Goal: Transaction & Acquisition: Purchase product/service

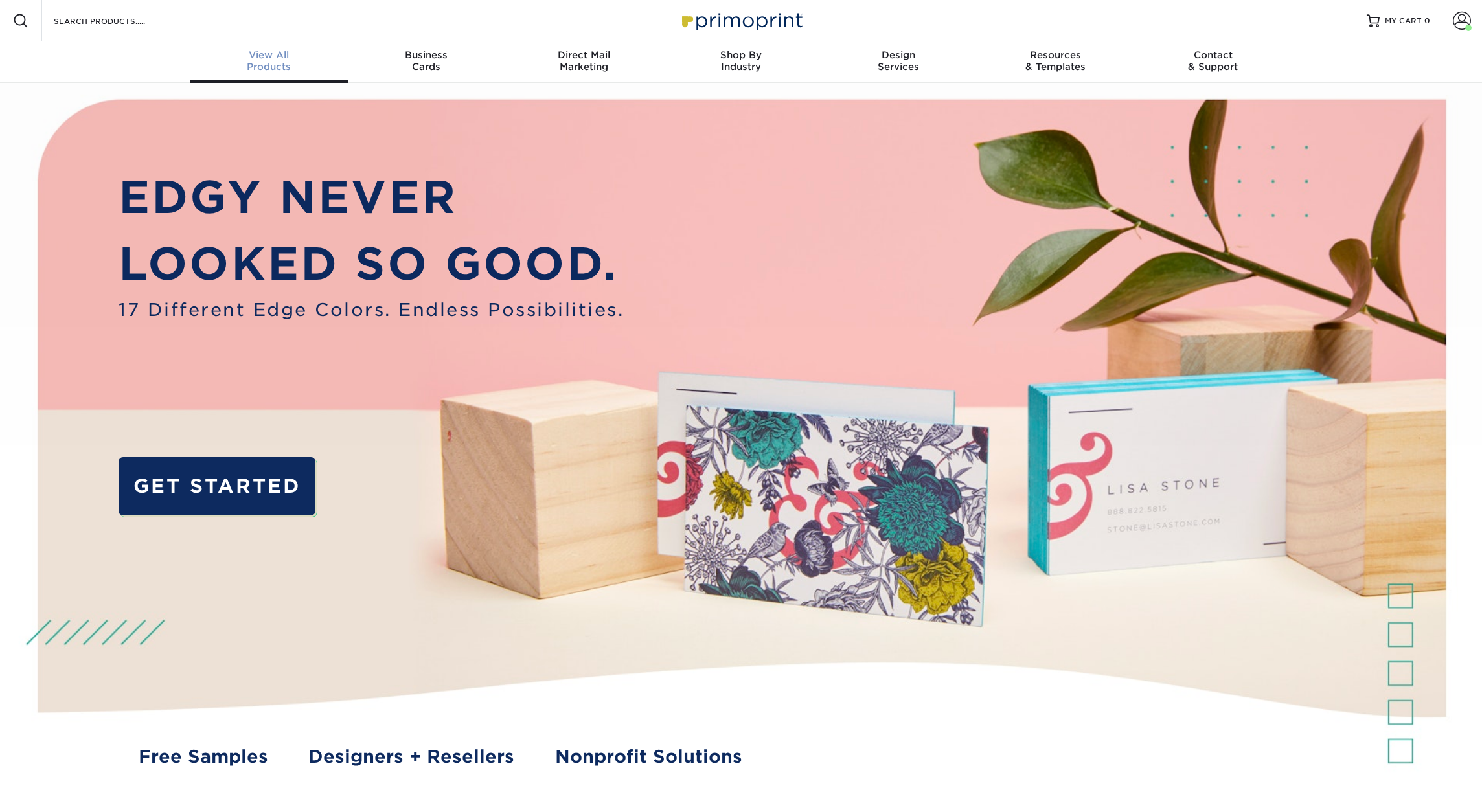
click at [272, 65] on div "View All Products" at bounding box center [269, 61] width 157 height 24
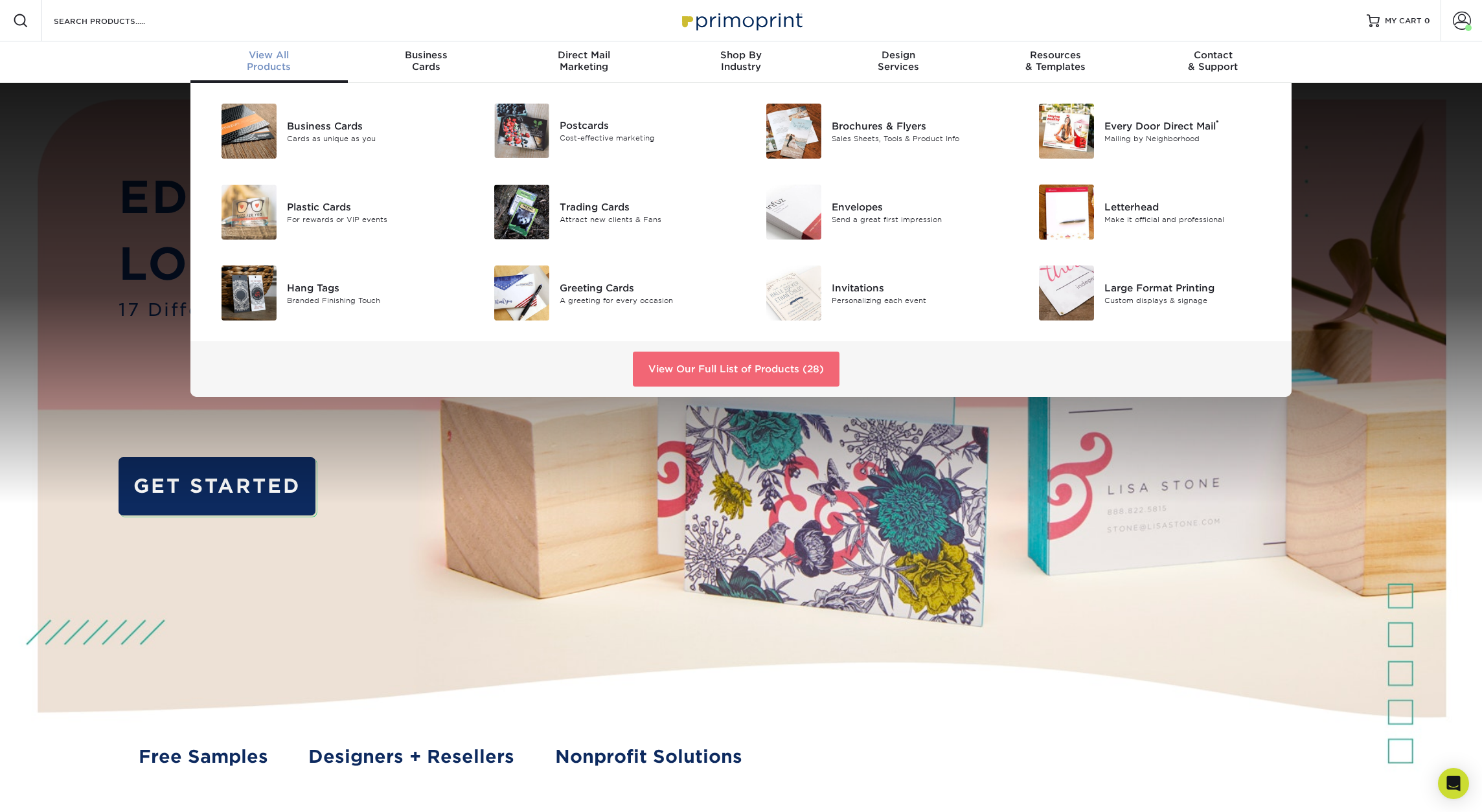
click at [732, 373] on link "View Our Full List of Products (28)" at bounding box center [736, 370] width 207 height 35
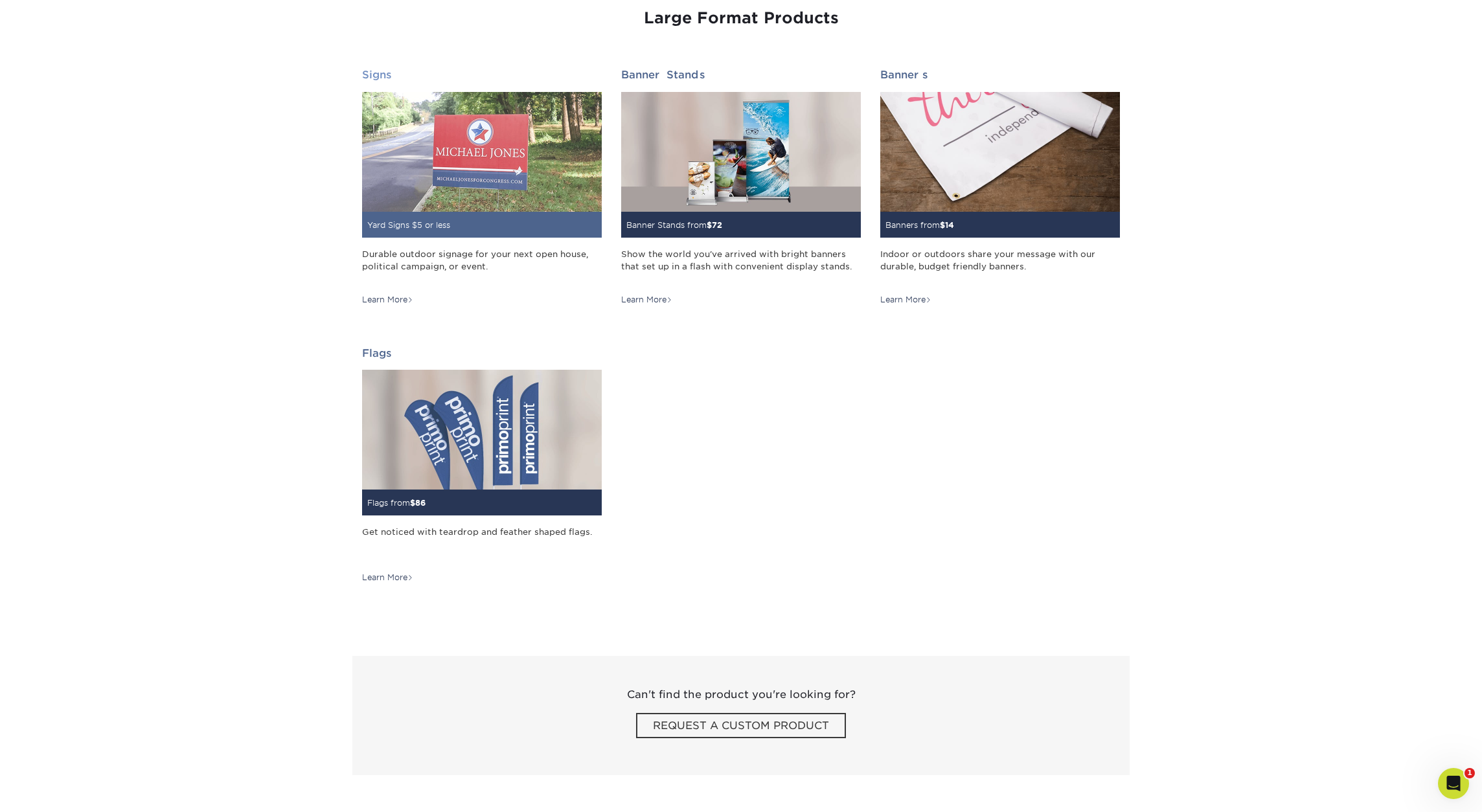
click at [517, 146] on img at bounding box center [482, 152] width 239 height 120
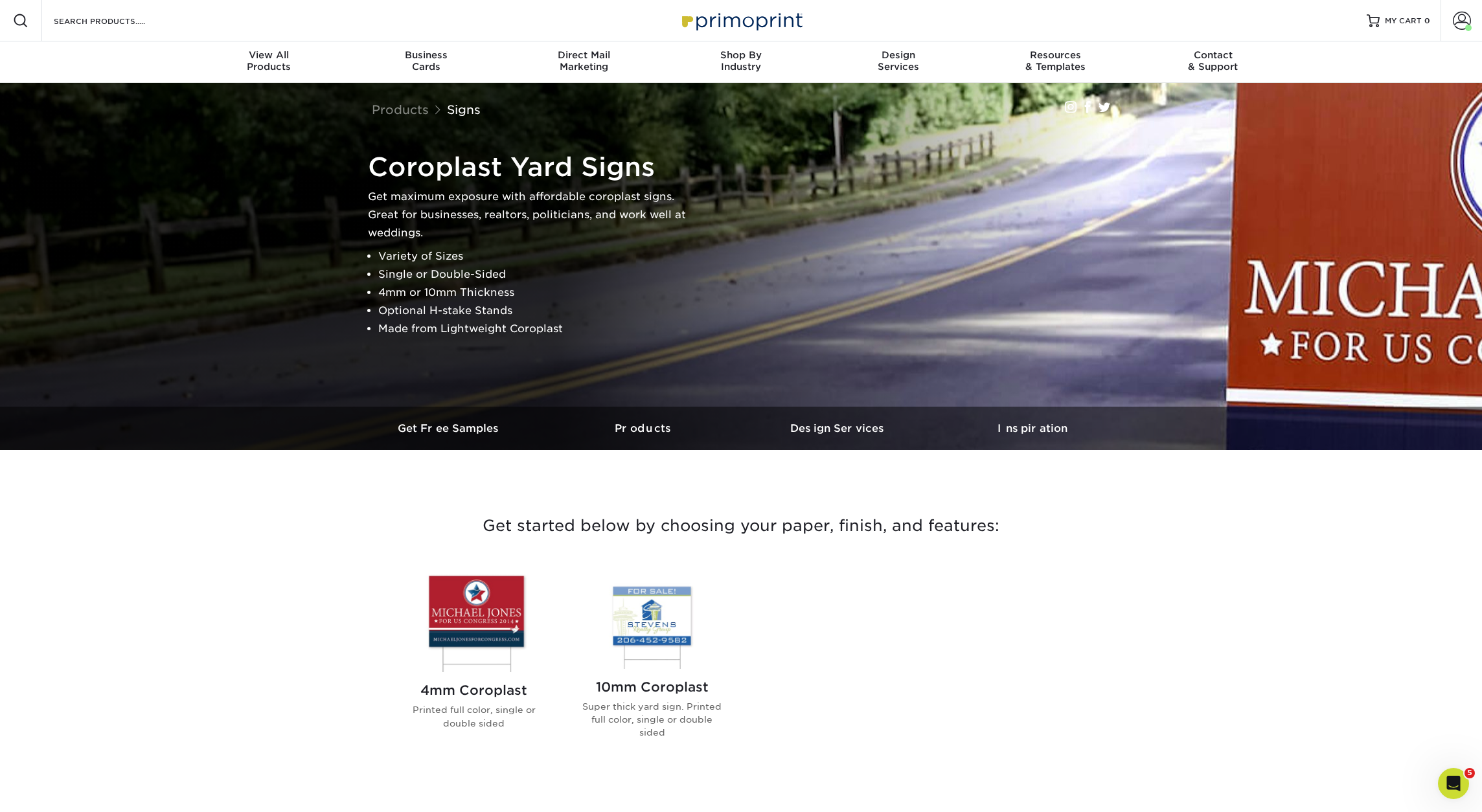
click at [488, 619] on img at bounding box center [474, 622] width 147 height 102
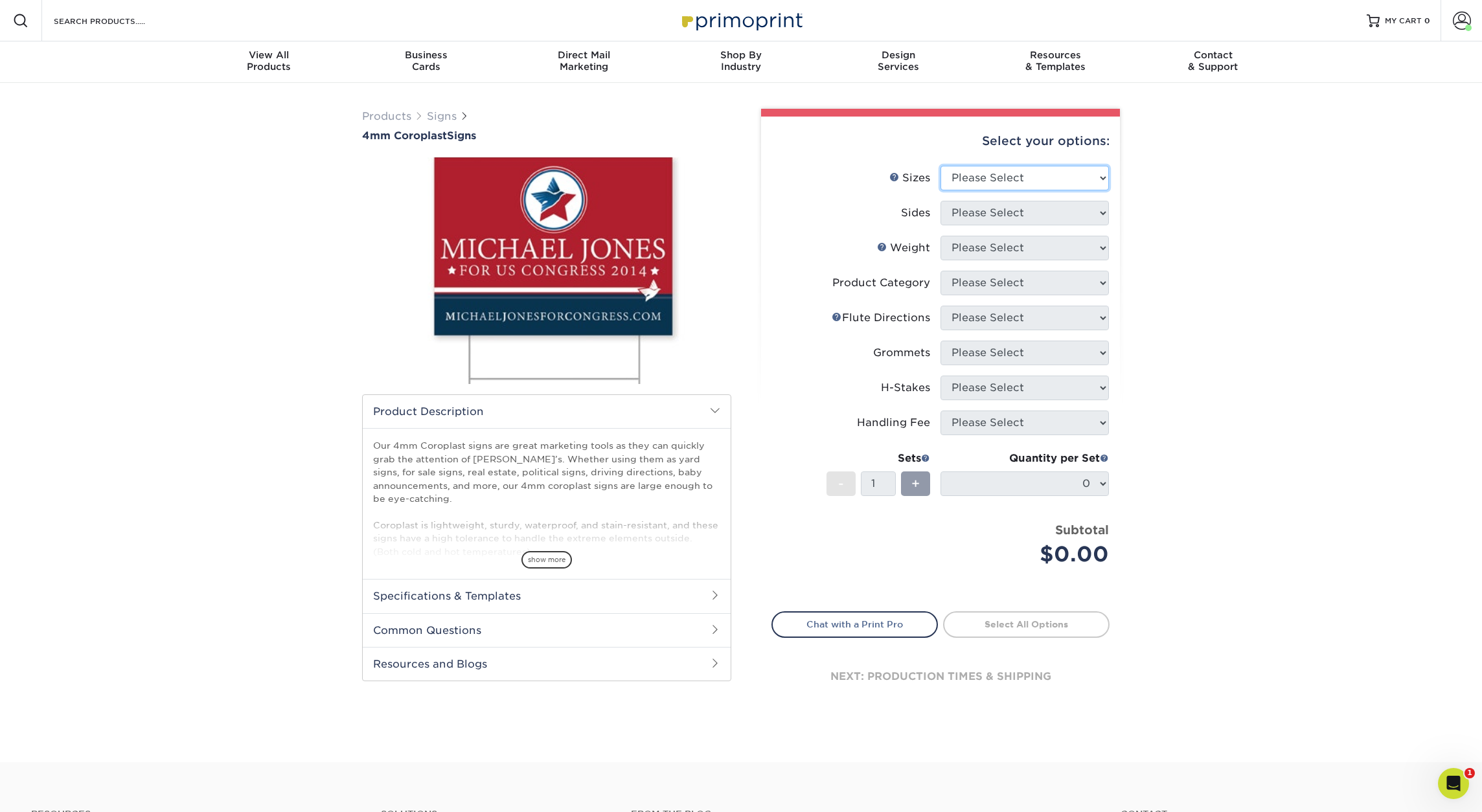
click at [1047, 173] on select "Please Select 12" x 18" 18" x 24" 24" x 24" 24" x 36"" at bounding box center [1025, 178] width 169 height 25
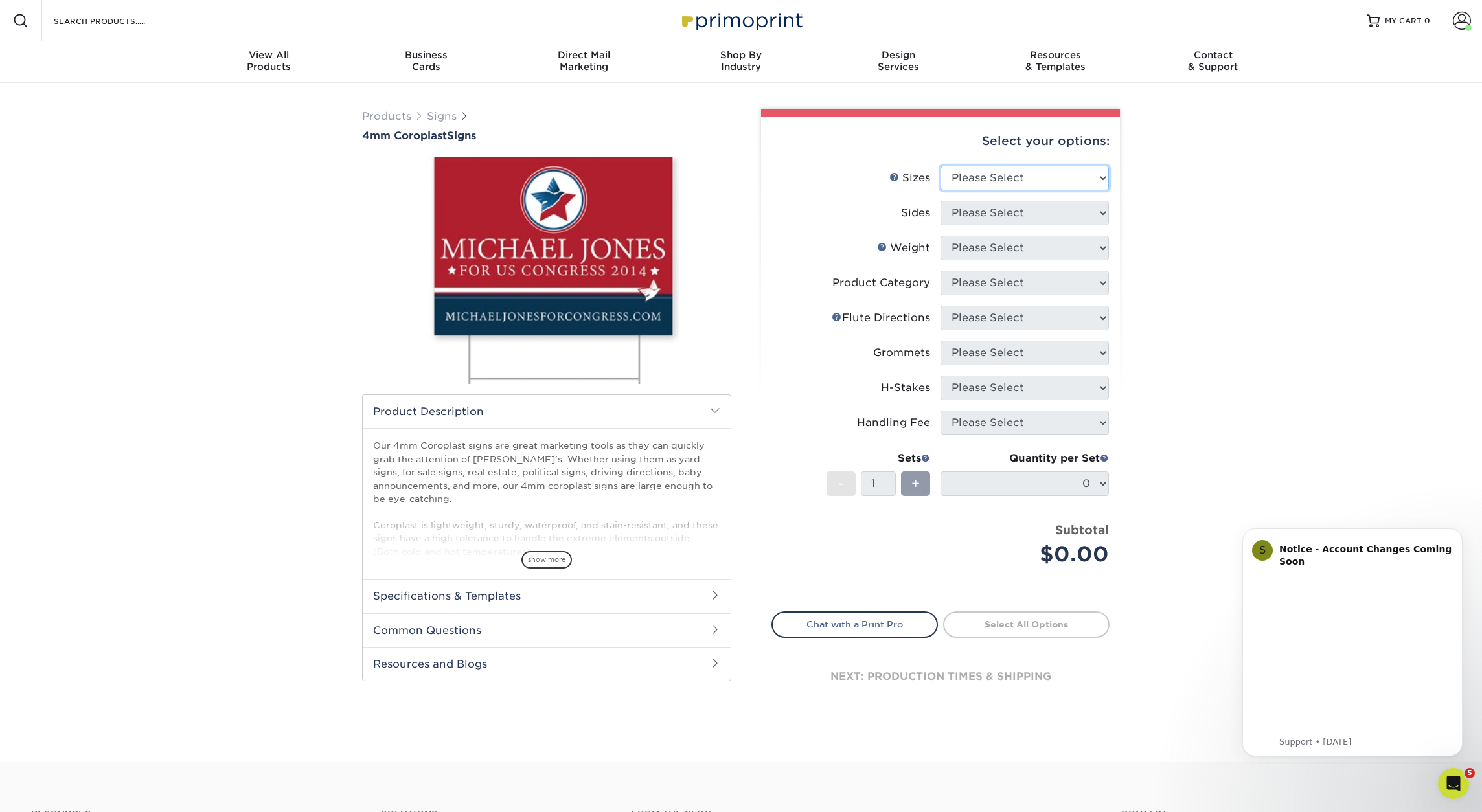
select select "24.00x24.00"
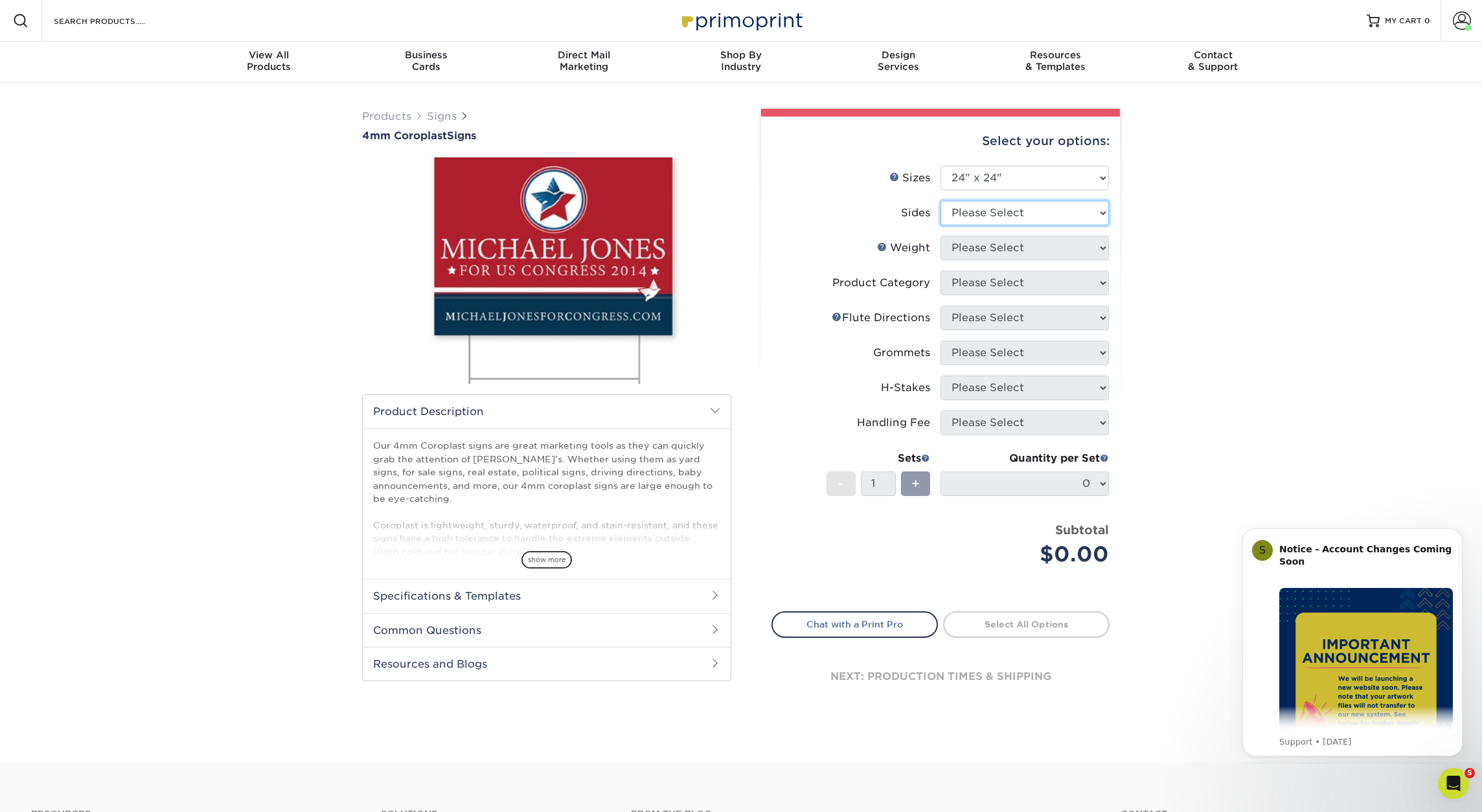
select select "13abbda7-1d64-4f25-8bb2-c179b224825d"
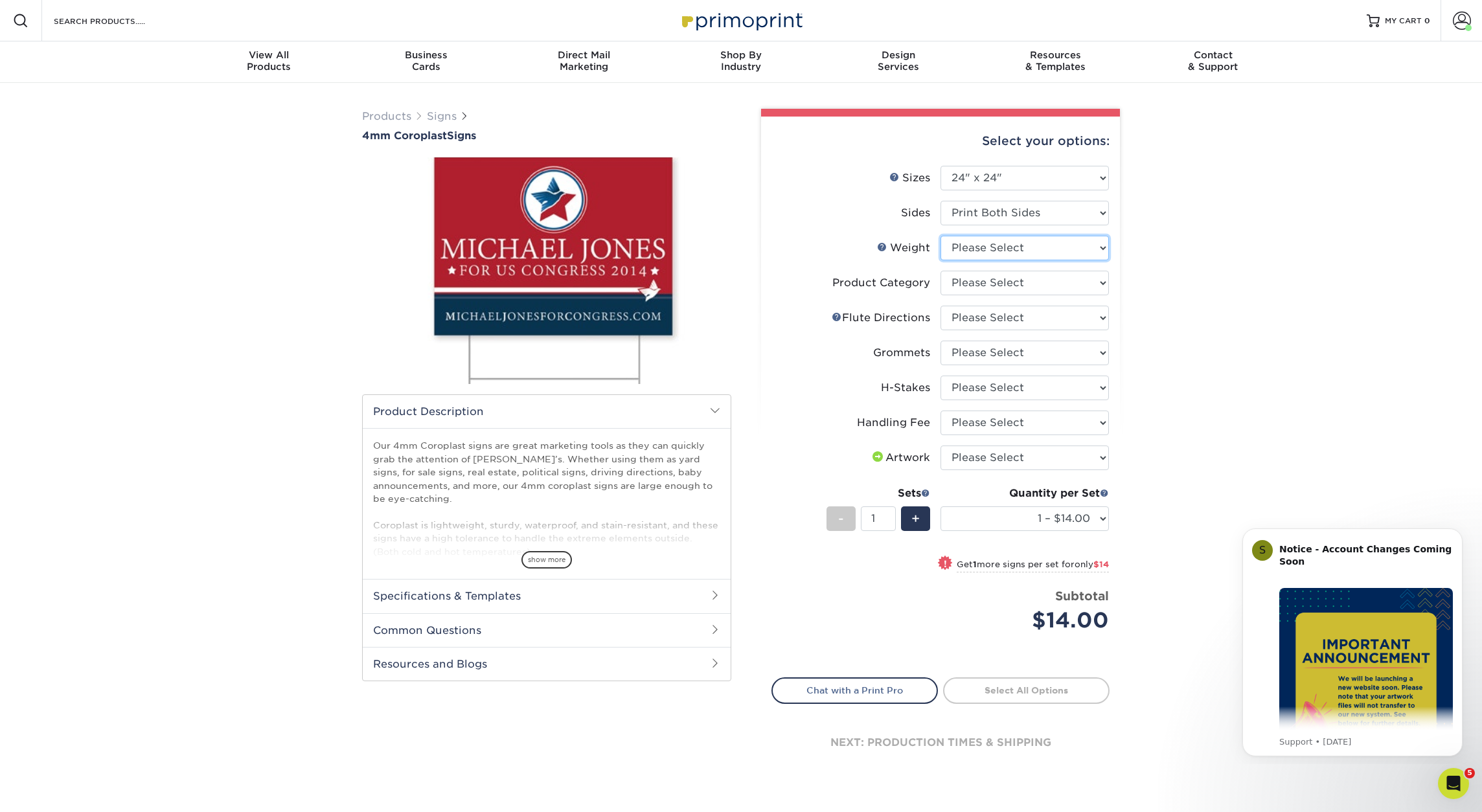
select select "4CORO"
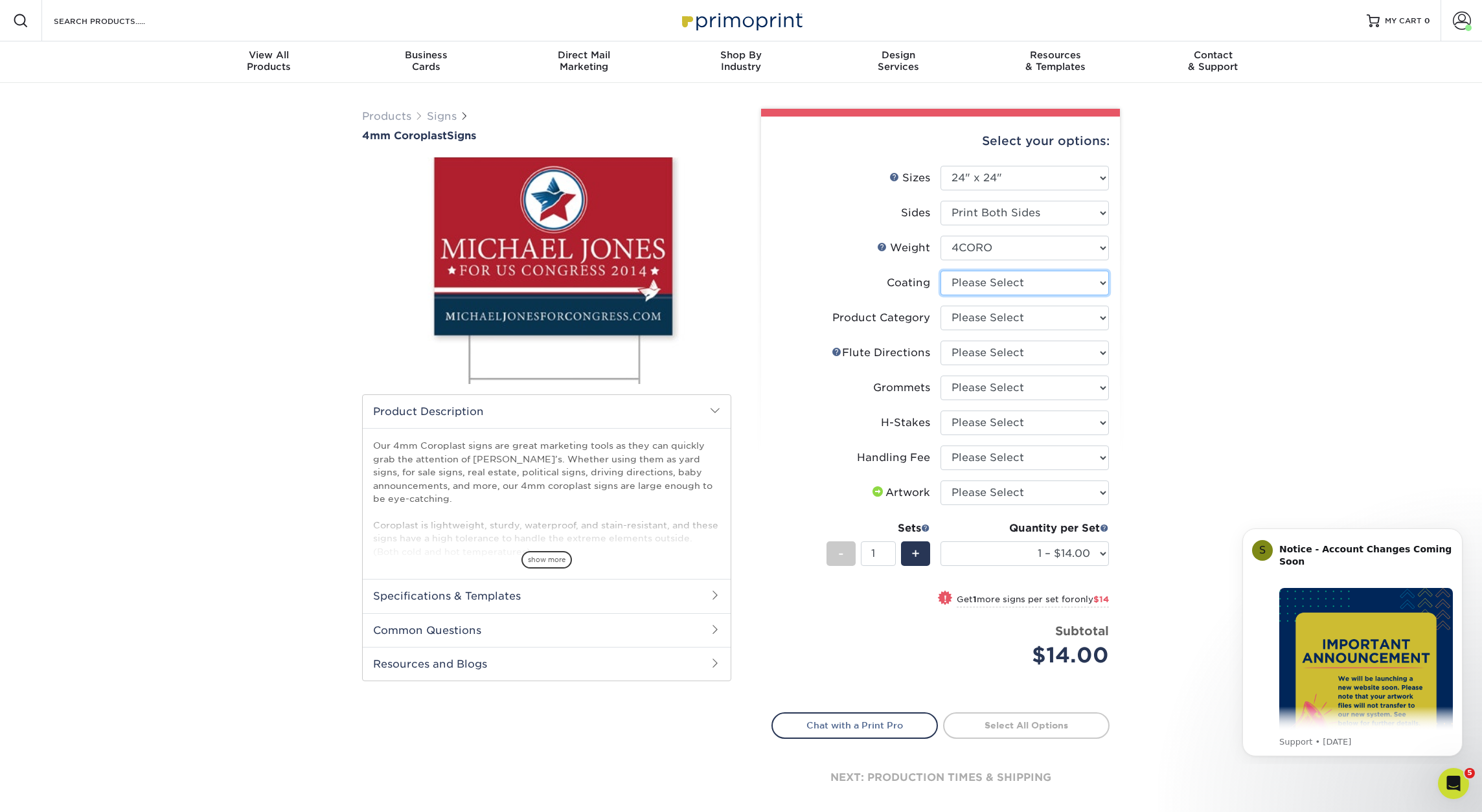
select select "3e7618de-abca-4bda-9f97-8b9129e913d8"
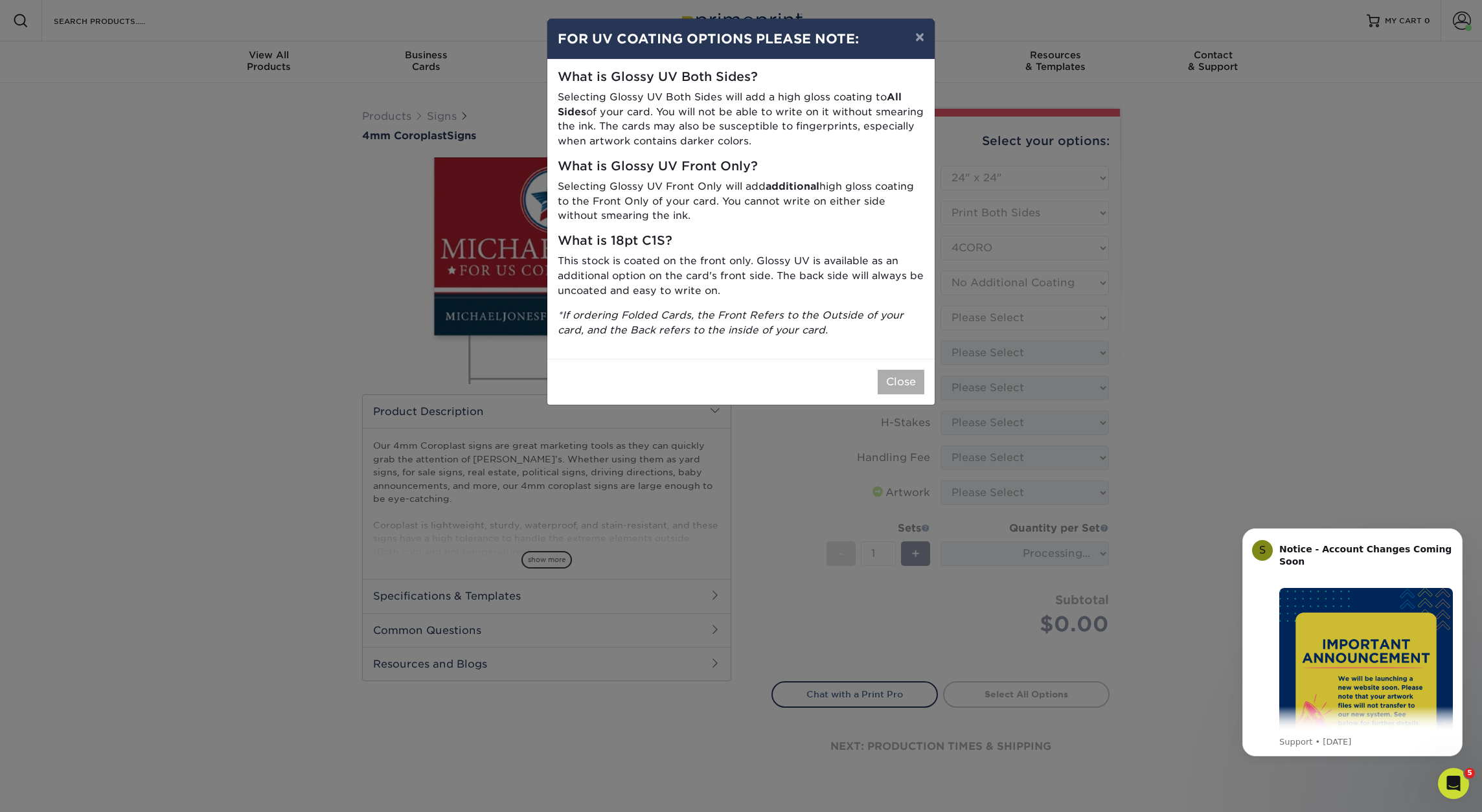
click at [905, 378] on button "Close" at bounding box center [901, 381] width 47 height 25
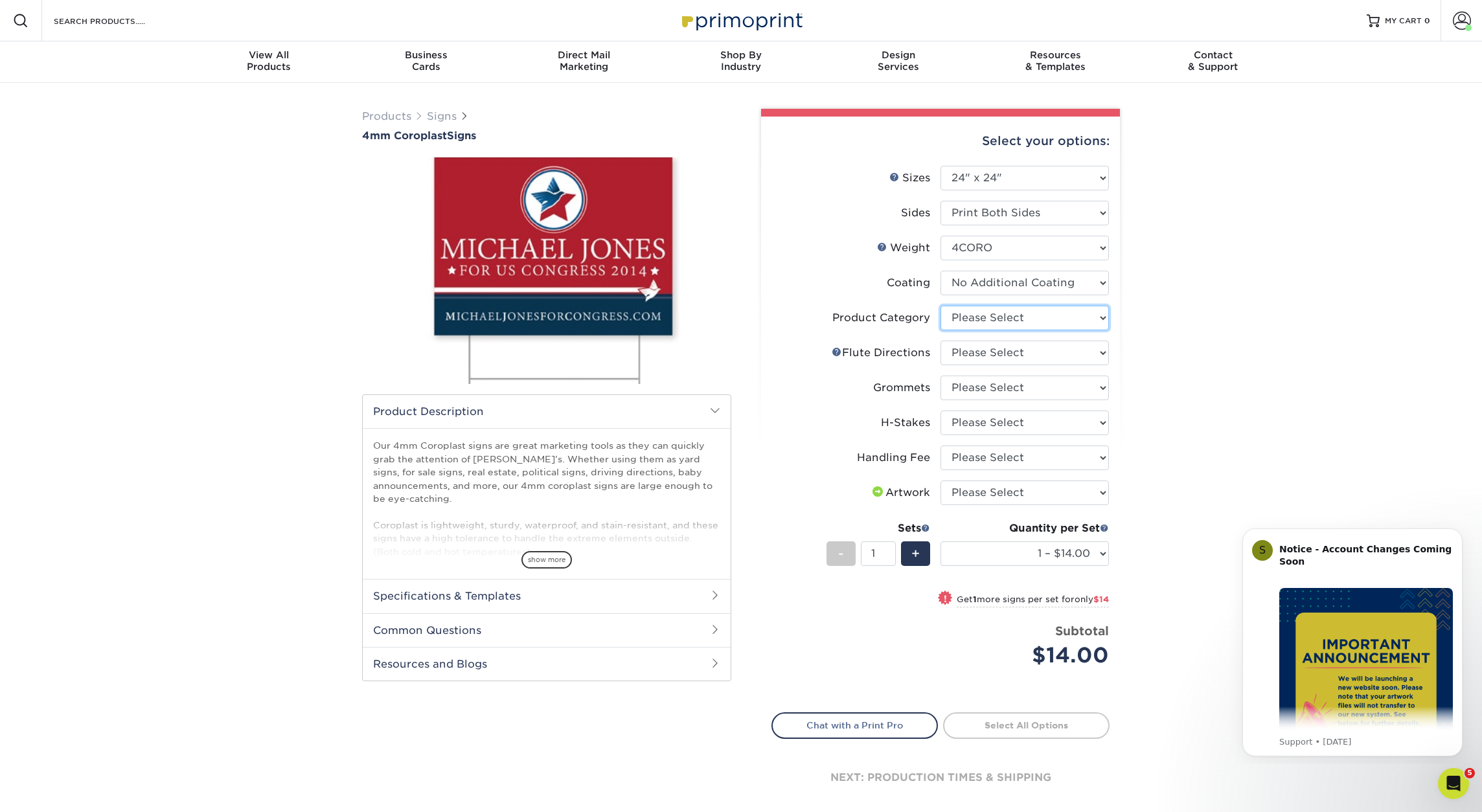
select select "b3582ed5-6912-492c-8440-2cc51afdb8e1"
select select "b9474d6d-25b7-40b8-b284-85b7690982f8"
select select "90d329df-db80-4206-b821-ff9d3f363977"
select select "8c85e97e-8b3a-46d2-b88d-acee5fa20222"
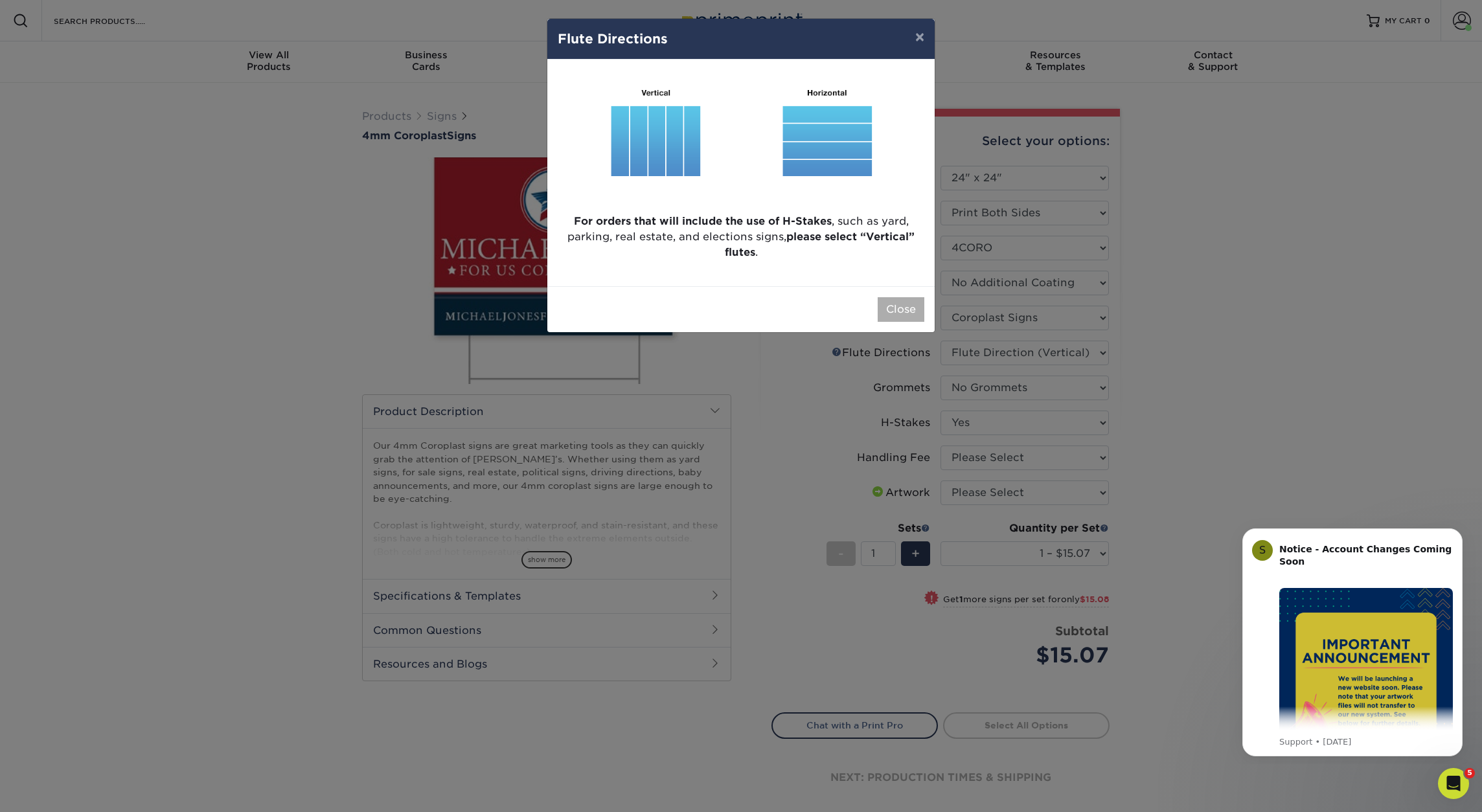
click at [905, 316] on button "Close" at bounding box center [901, 309] width 47 height 25
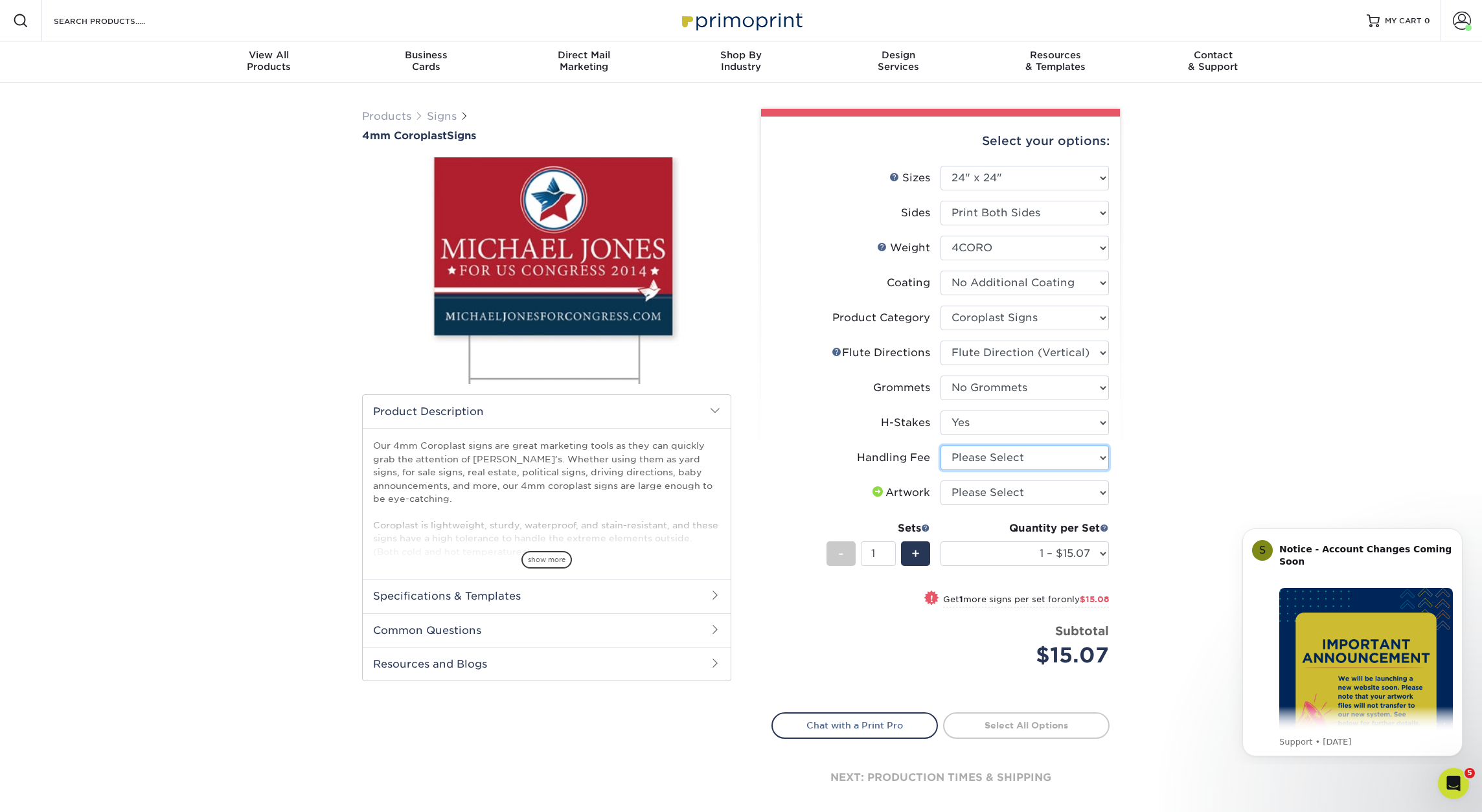
select select "ab74c079-444c-4260-ae6a-e09bdee8073c"
select select "upload"
select select "10 – $150.74"
click at [1157, 516] on div "Products Signs 4mm Coroplast Signs /" at bounding box center [741, 474] width 1482 height 781
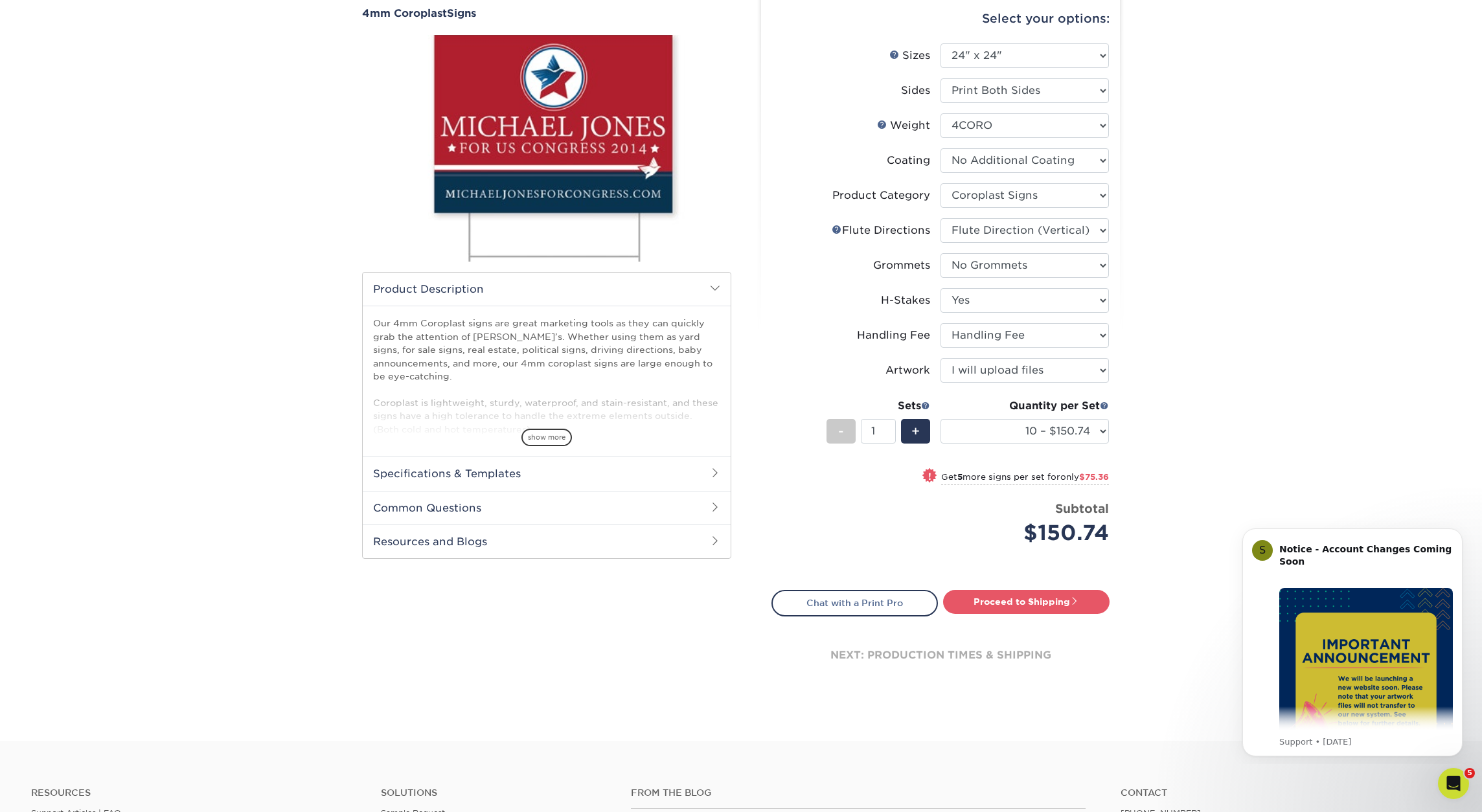
scroll to position [189, 0]
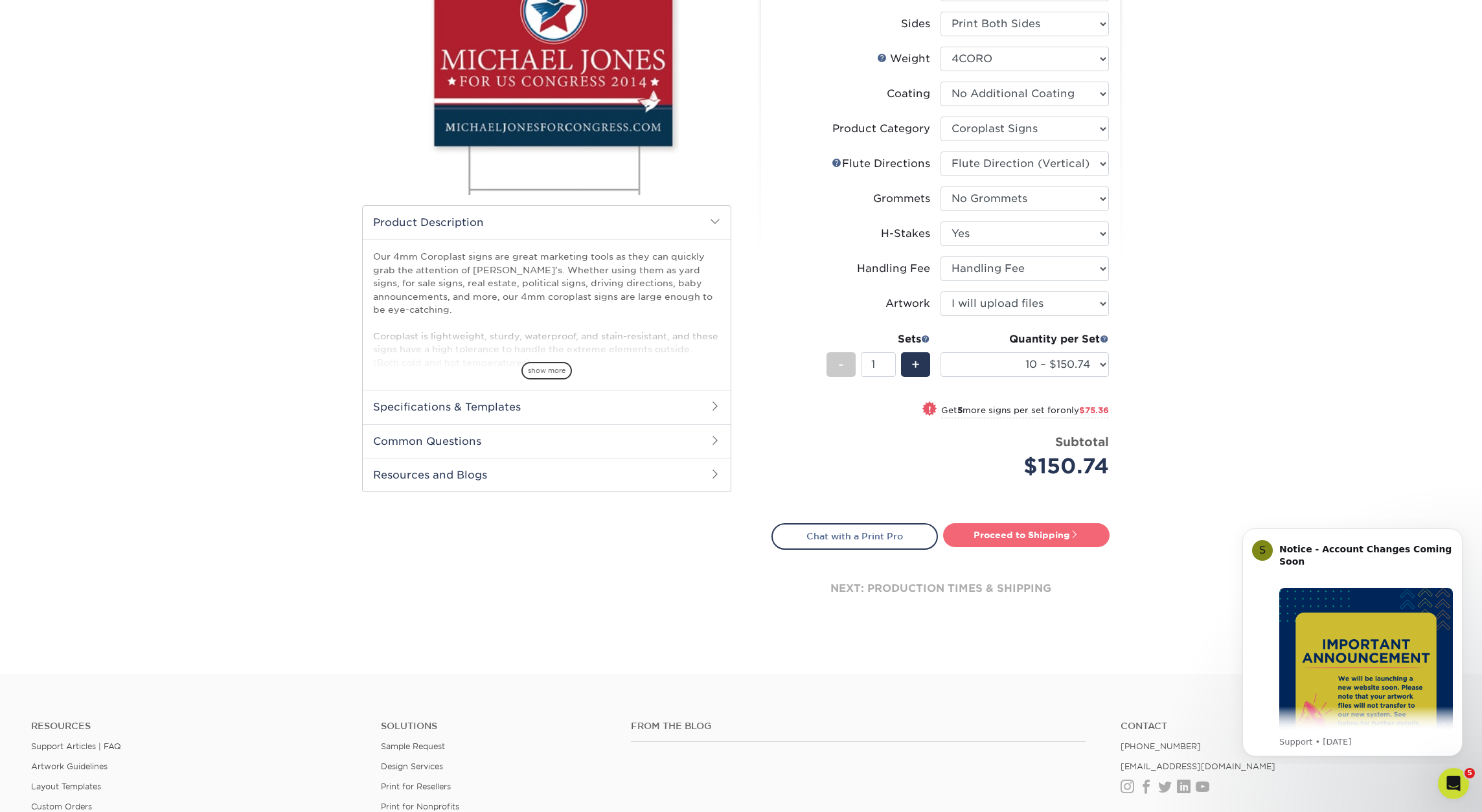
click at [1017, 536] on link "Proceed to Shipping" at bounding box center [1027, 535] width 167 height 24
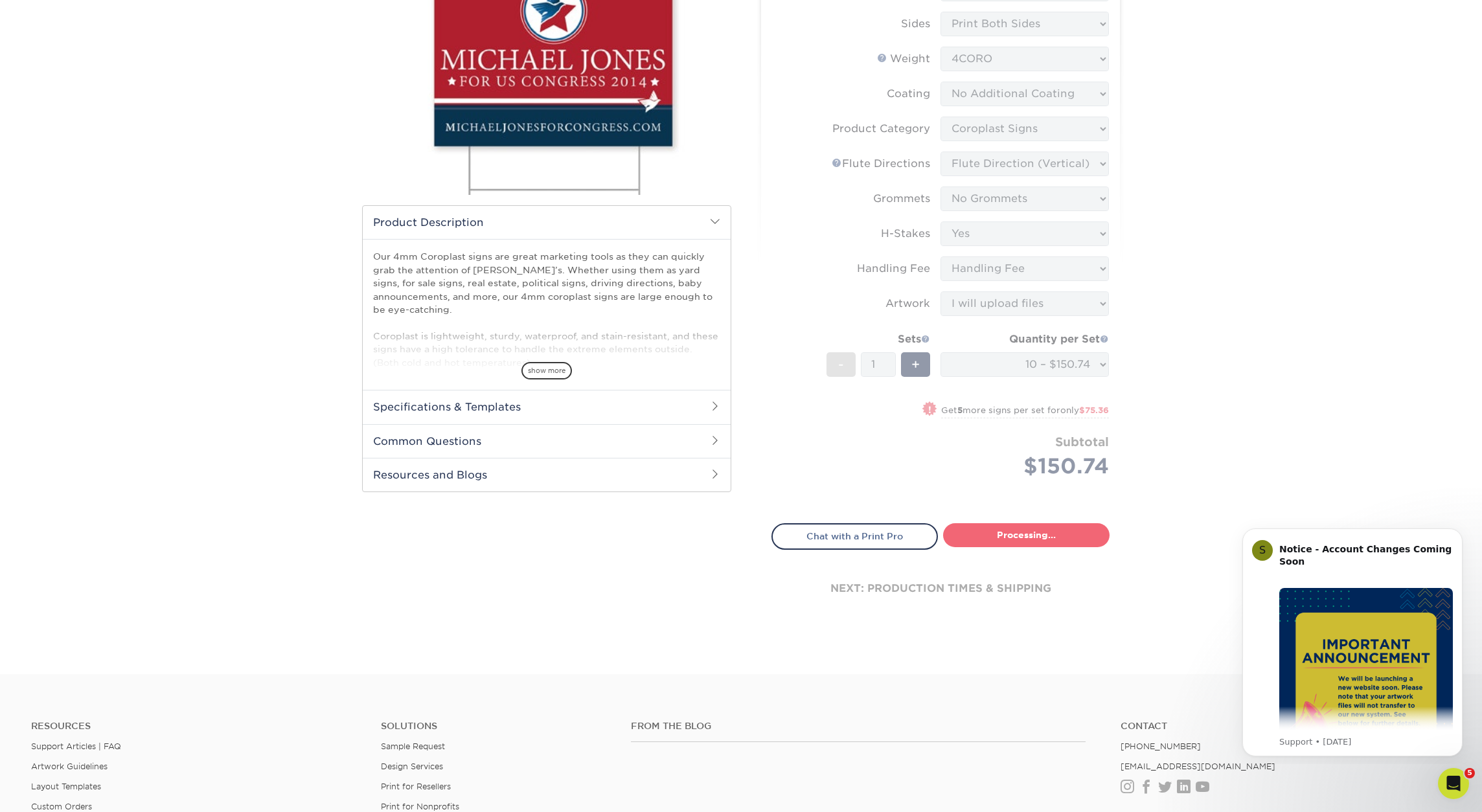
type input "Set 1"
select select "a76c2c87-b821-4446-bc2f-c0bff4de892e"
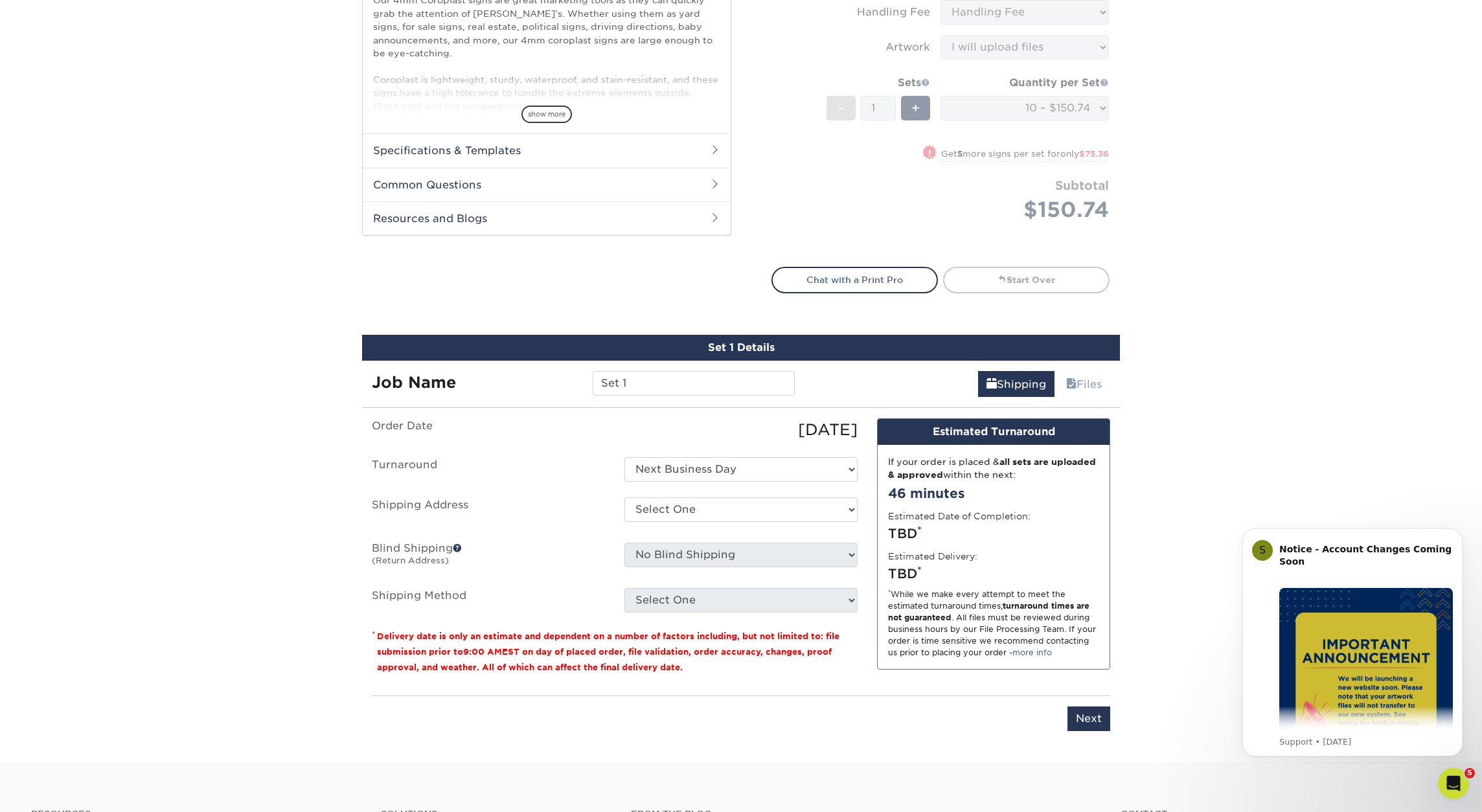
scroll to position [747, 0]
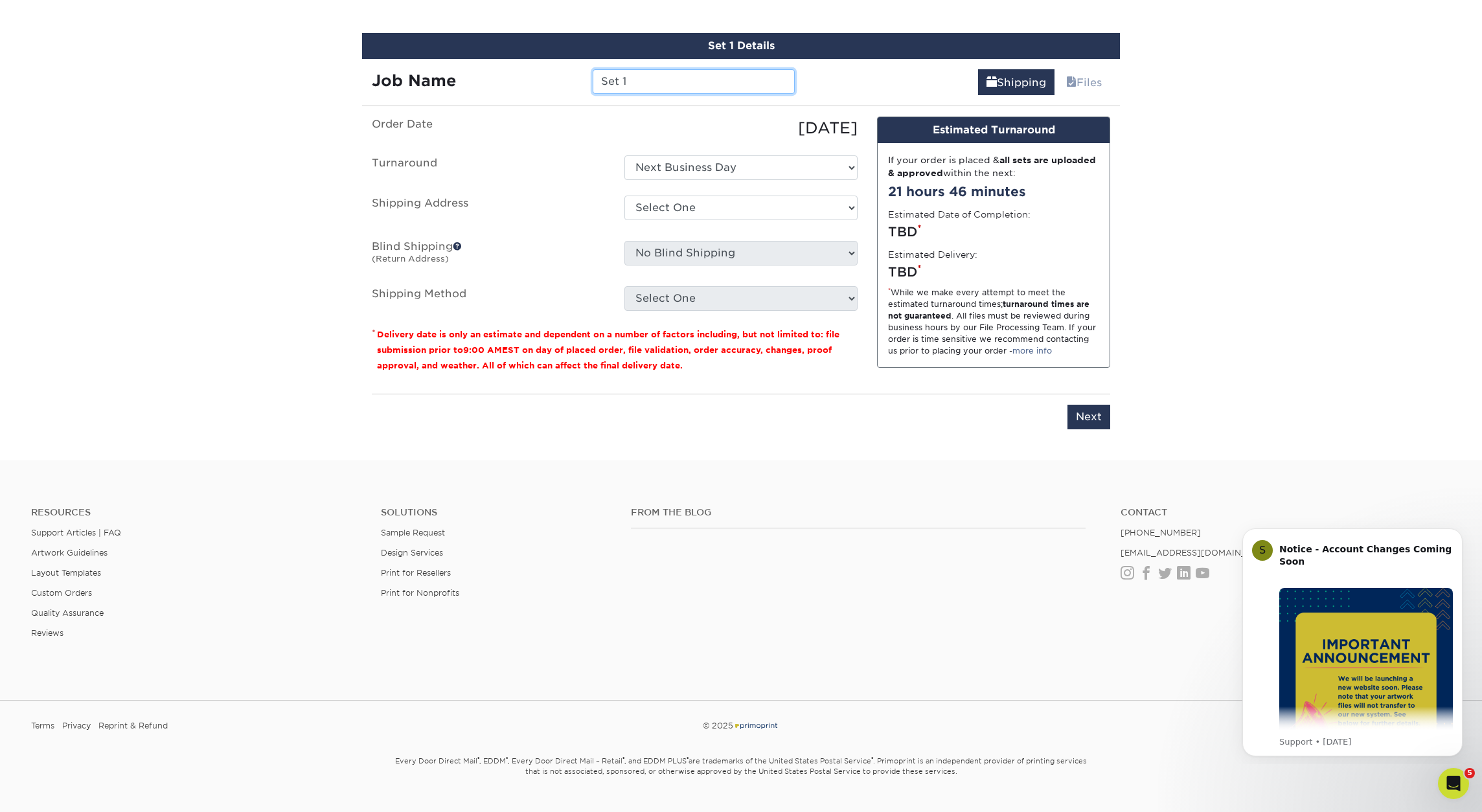
click at [644, 85] on input "Set 1" at bounding box center [692, 81] width 201 height 25
type input "[PERSON_NAME] FreeSigns"
select select "275574"
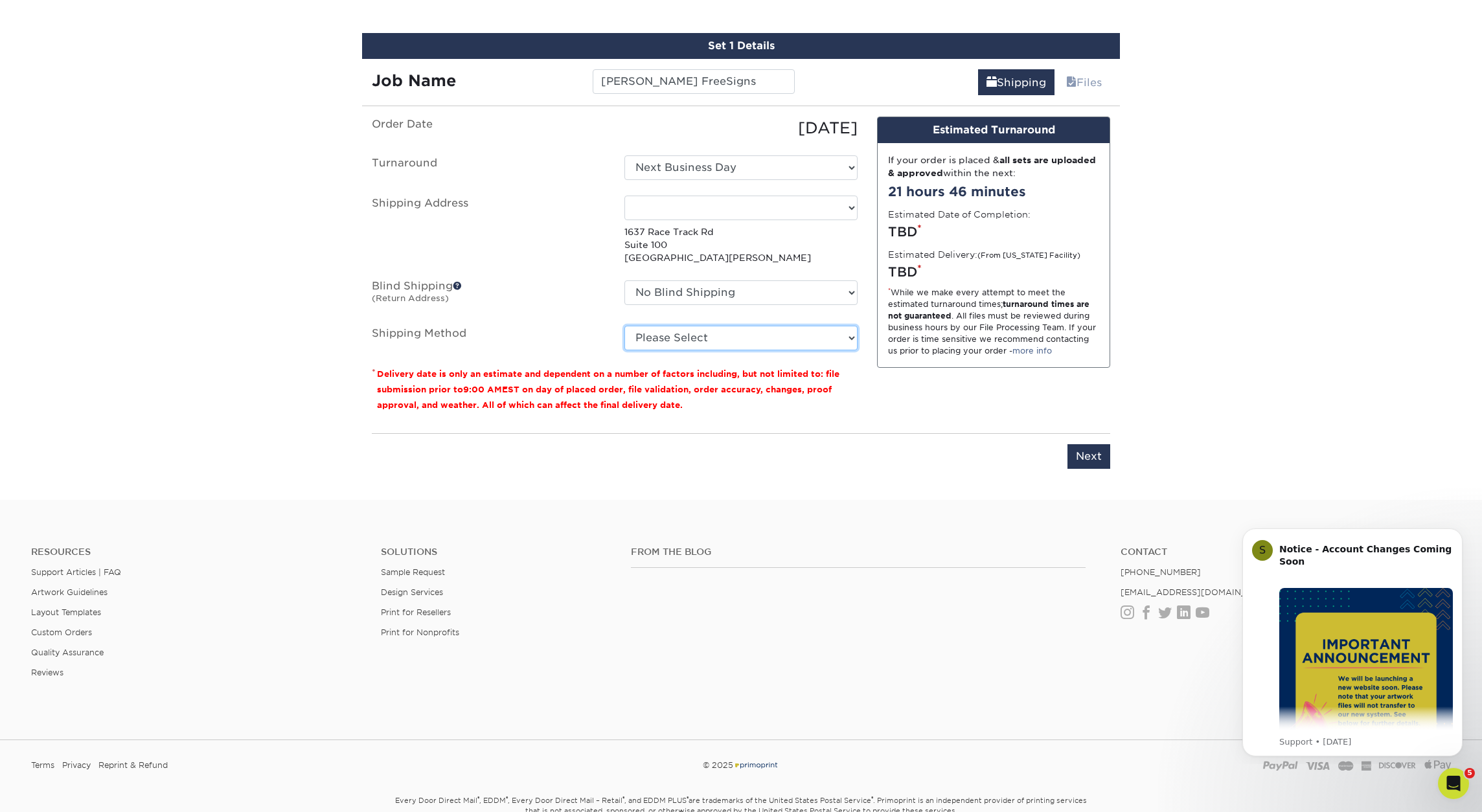
select select "G4MFLATRATE"
click at [1087, 462] on input "Next" at bounding box center [1089, 456] width 43 height 25
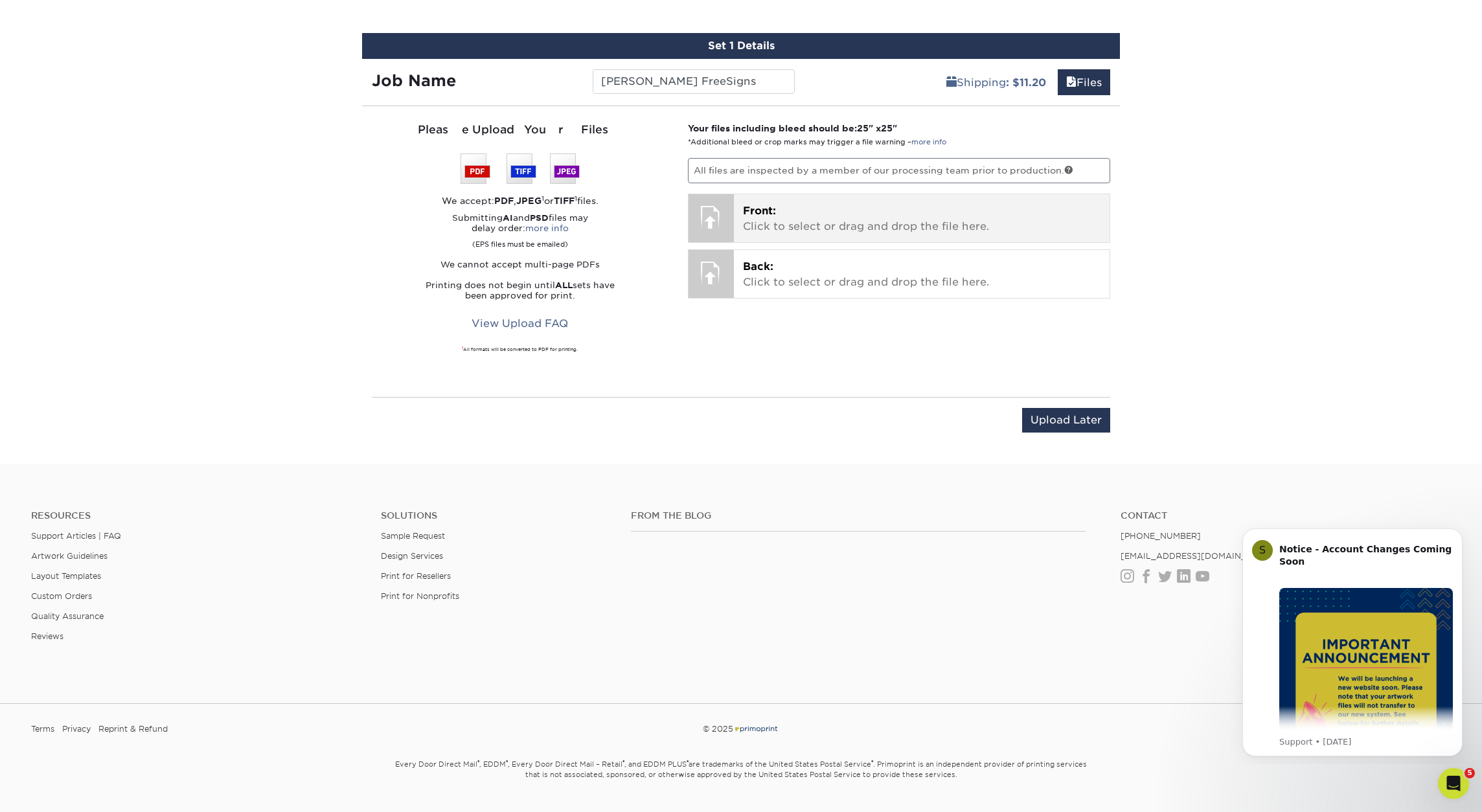
click at [954, 231] on p "Front: Click to select or drag and drop the file here." at bounding box center [922, 219] width 358 height 31
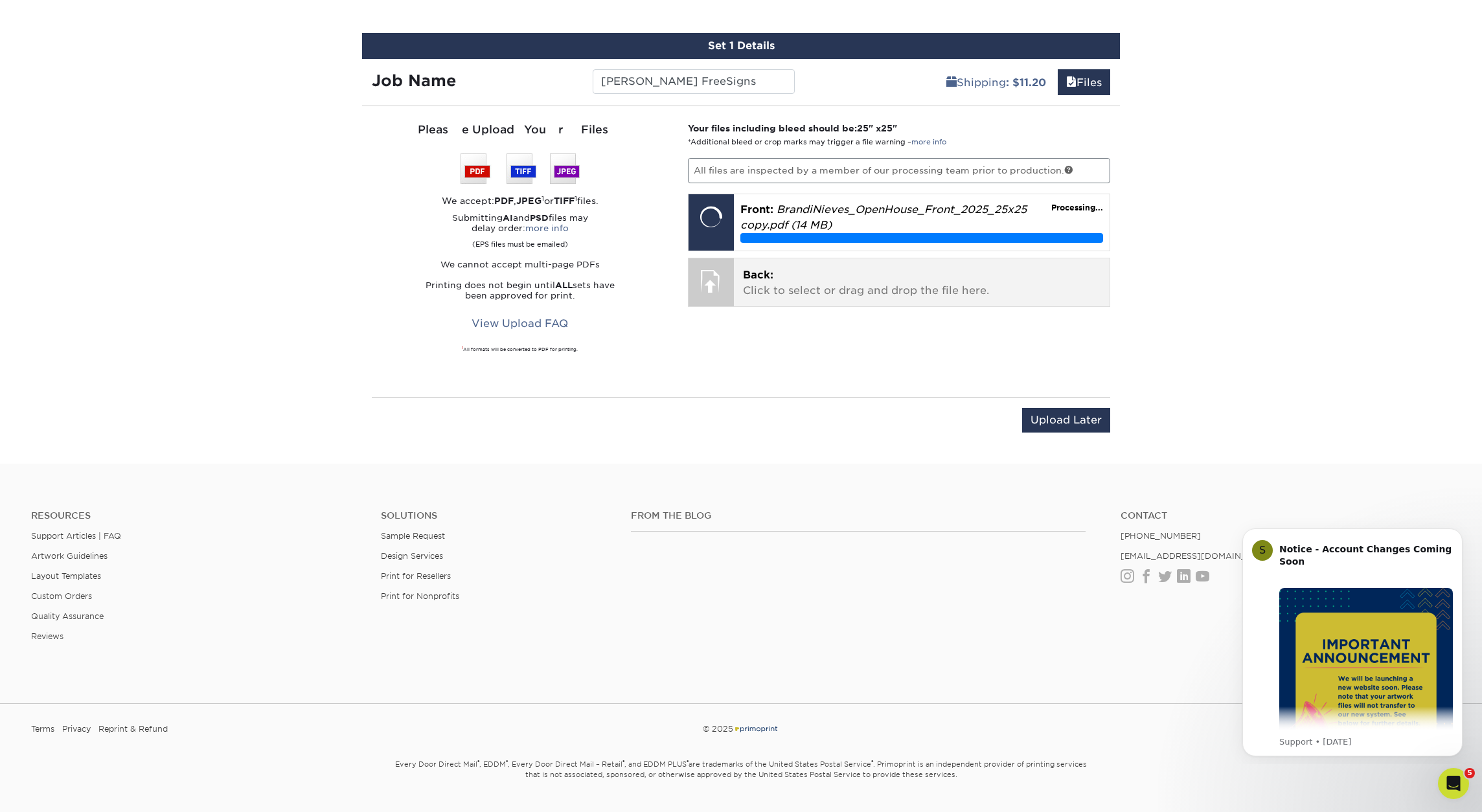
click at [812, 286] on p "Back: Click to select or drag and drop the file here." at bounding box center [922, 283] width 358 height 31
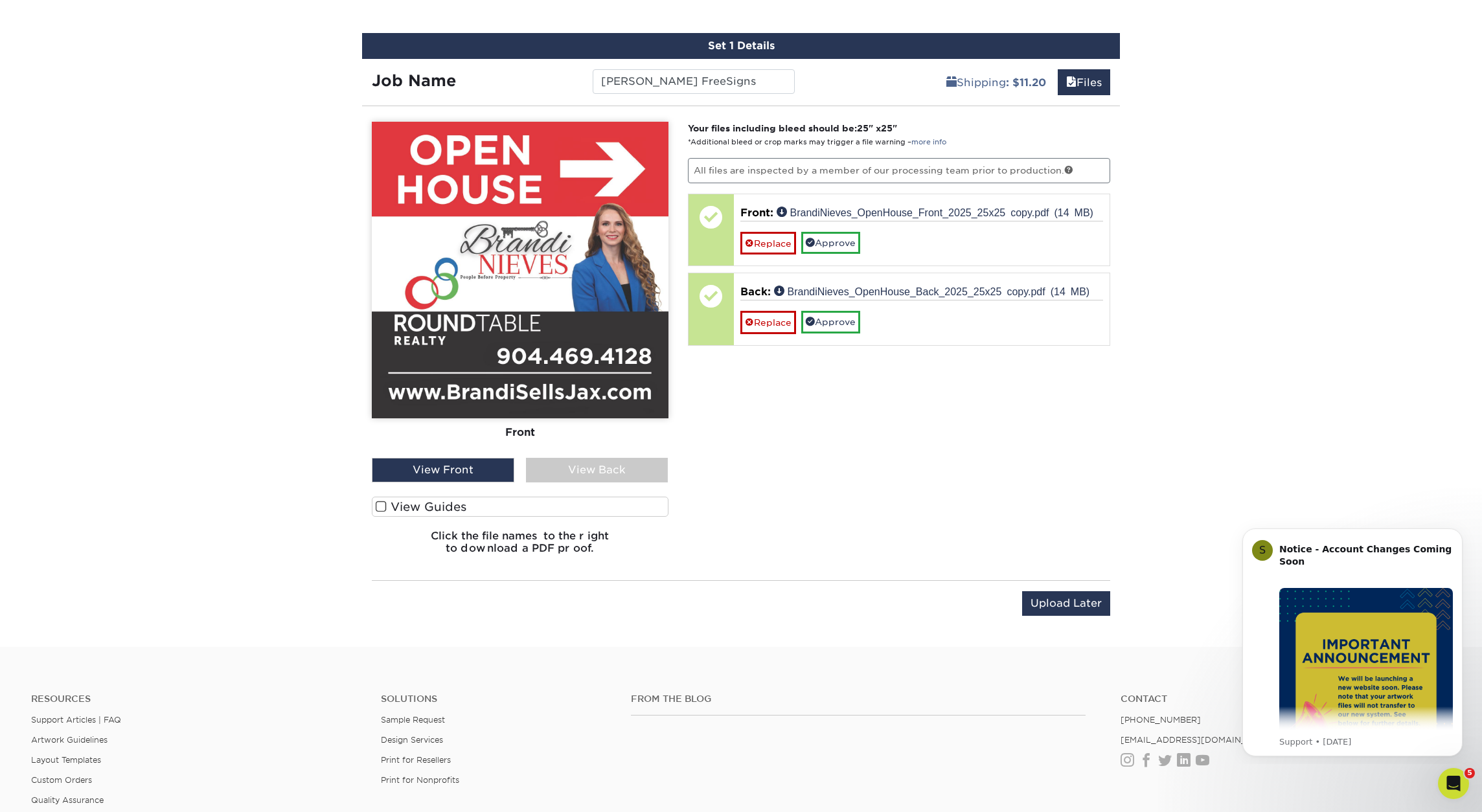
click at [618, 471] on div "View Back" at bounding box center [596, 470] width 142 height 25
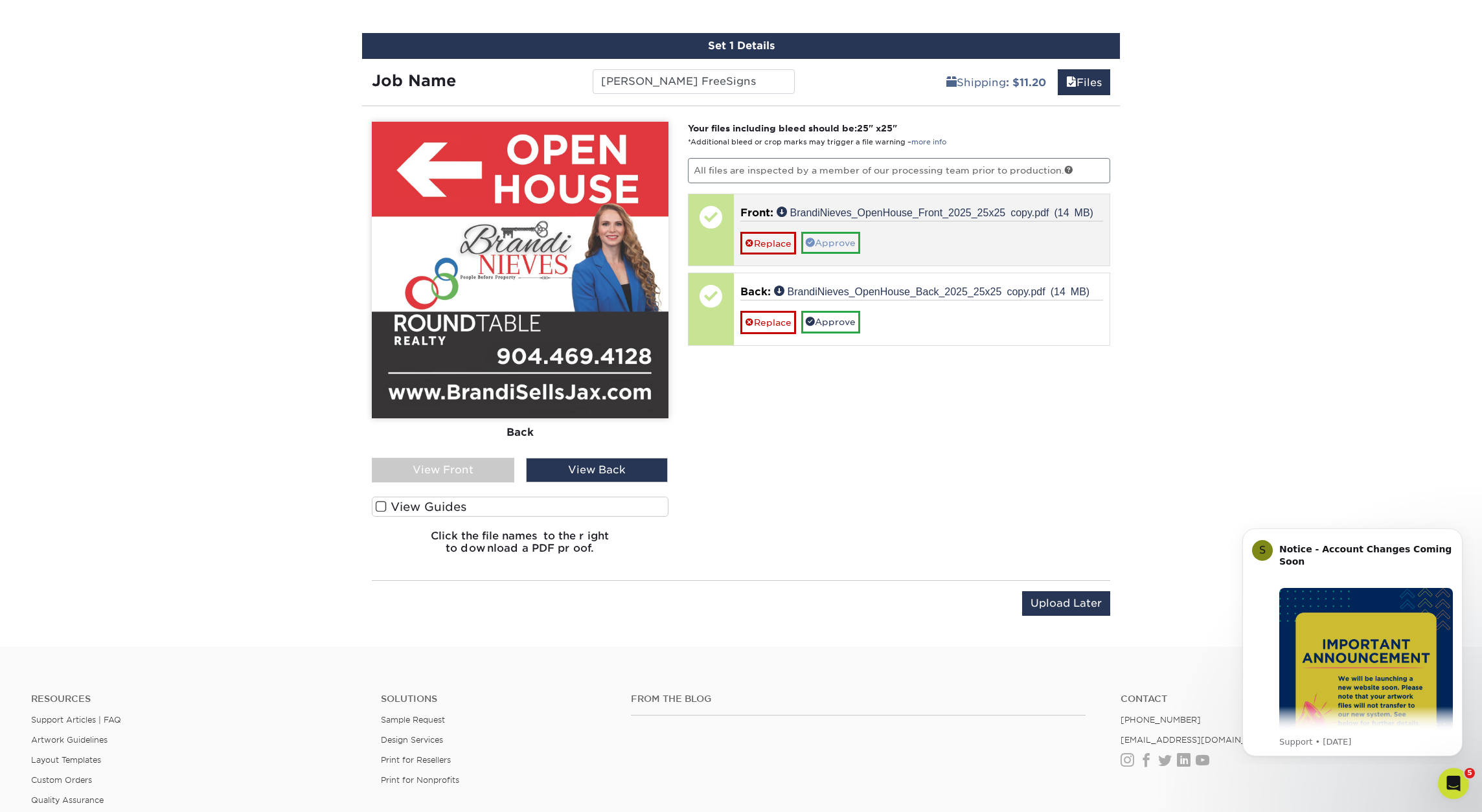
click at [860, 234] on link "Approve" at bounding box center [831, 242] width 59 height 22
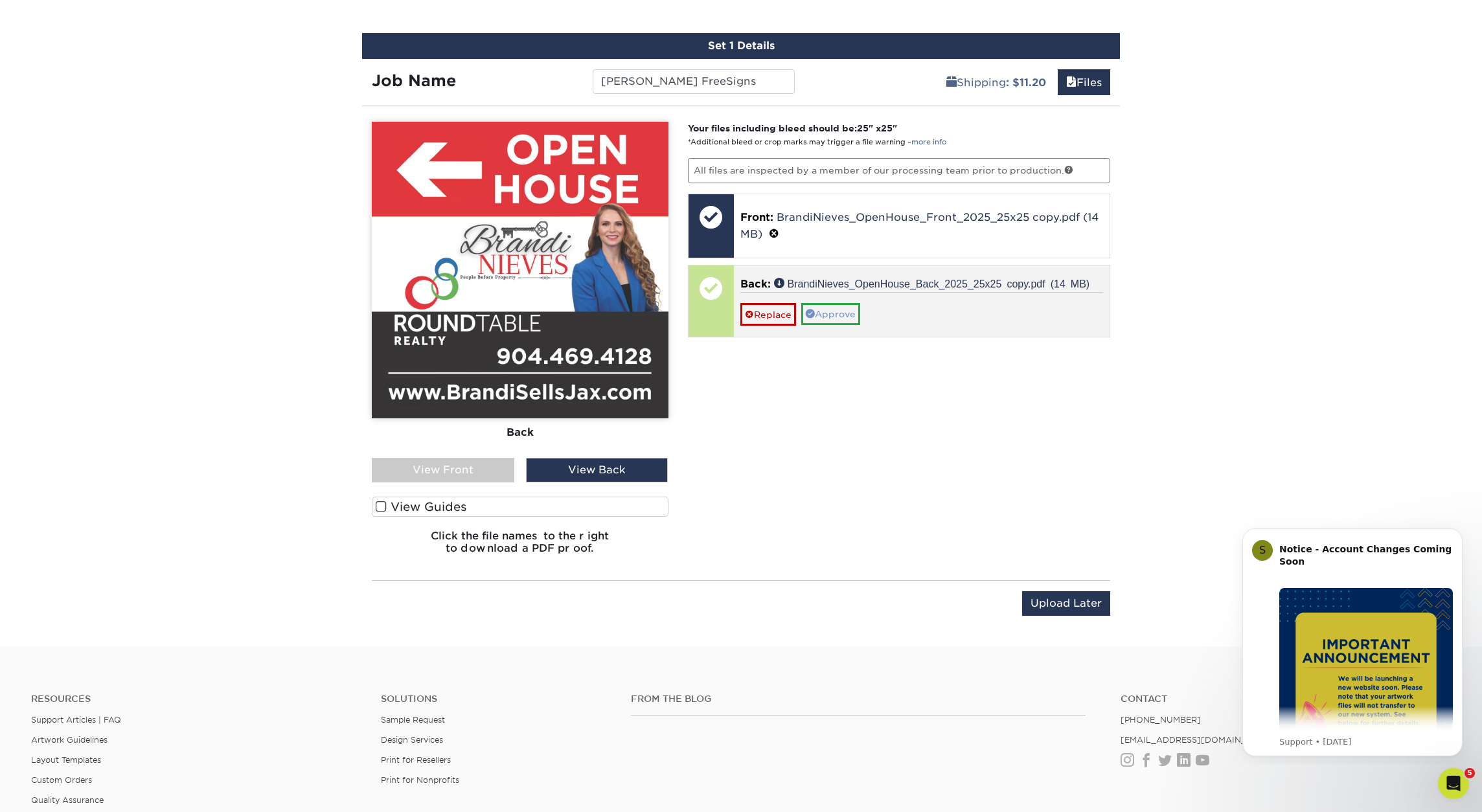
click at [854, 322] on link "Approve" at bounding box center [831, 314] width 59 height 22
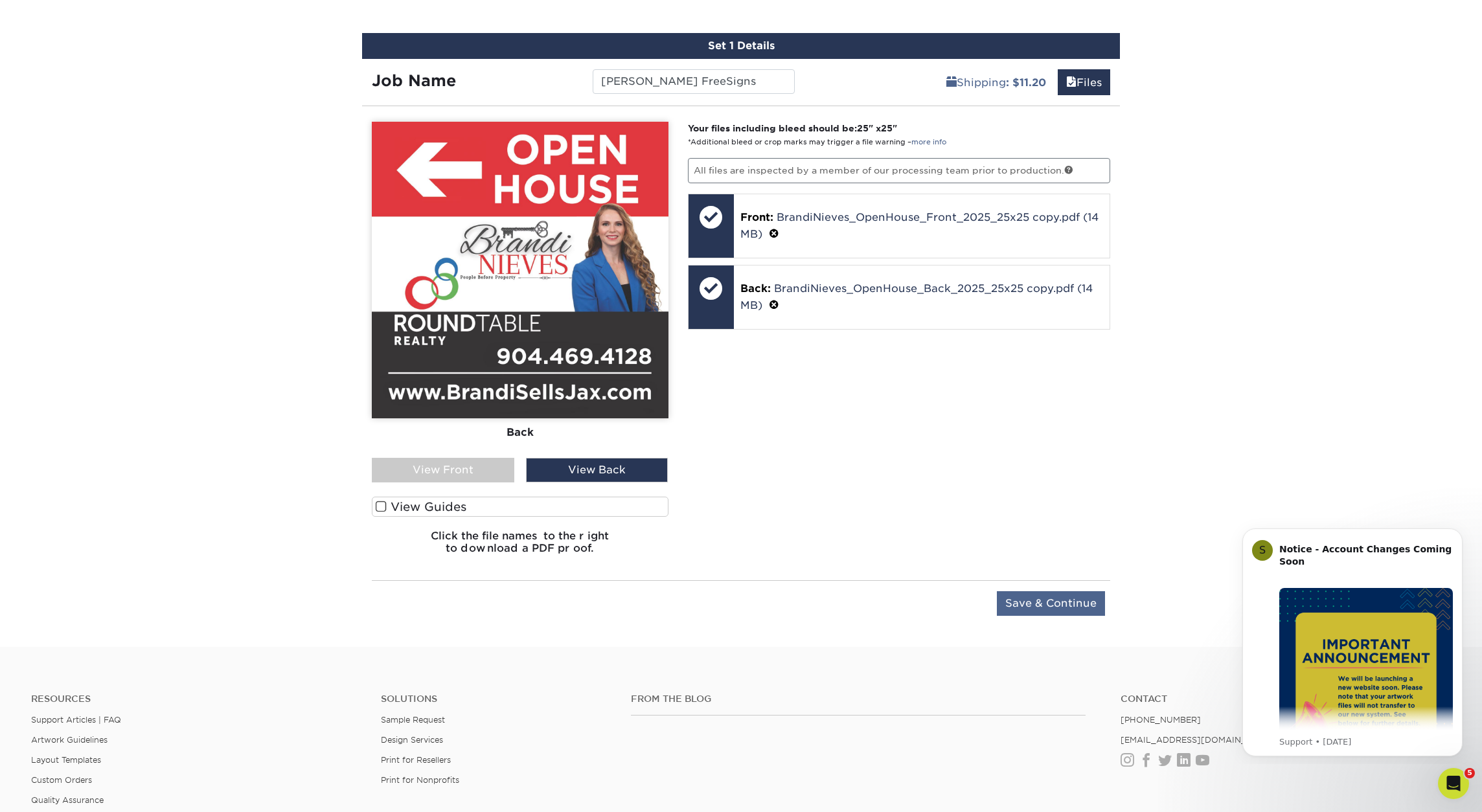
click at [1056, 602] on input "Save & Continue" at bounding box center [1050, 603] width 108 height 25
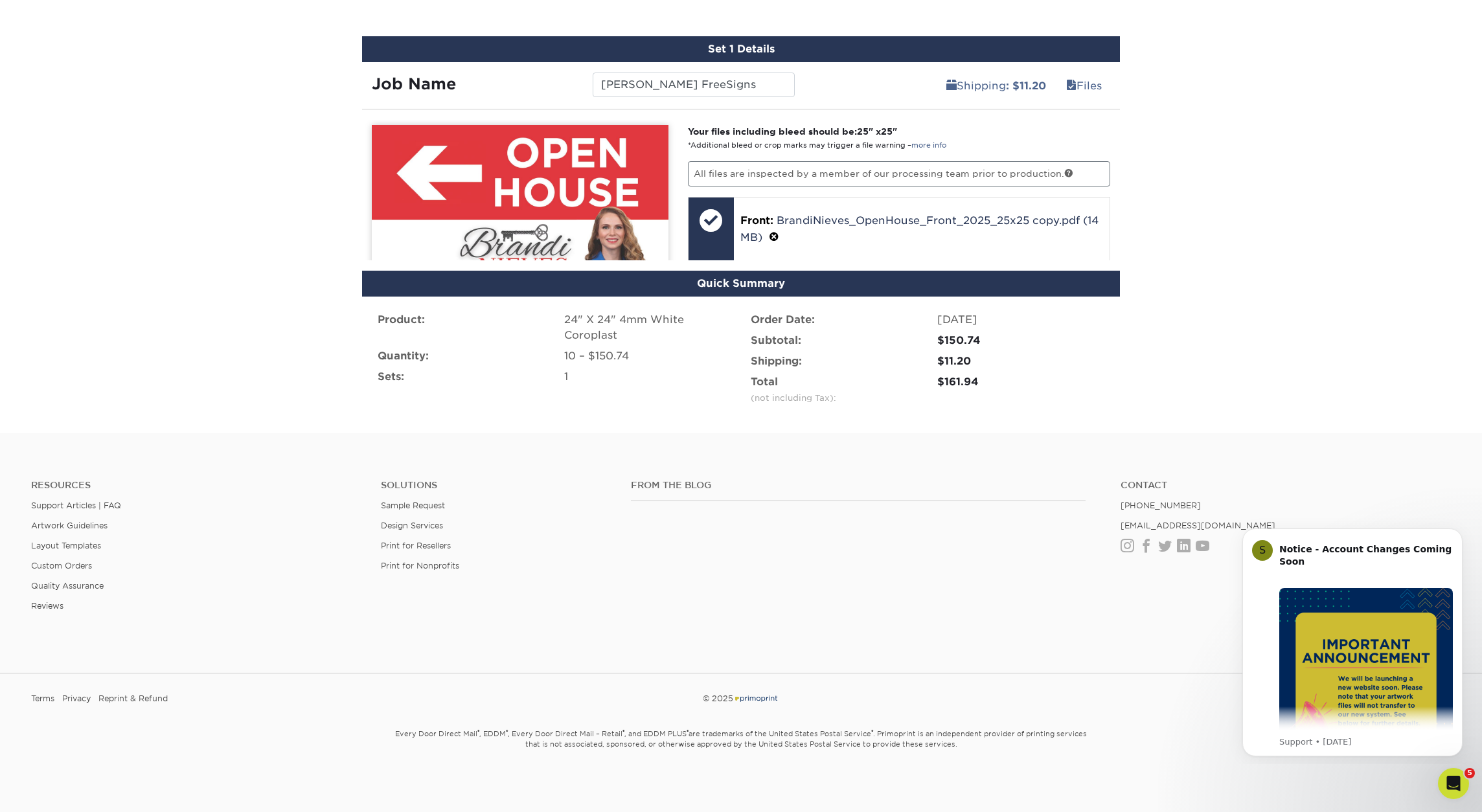
scroll to position [657, 0]
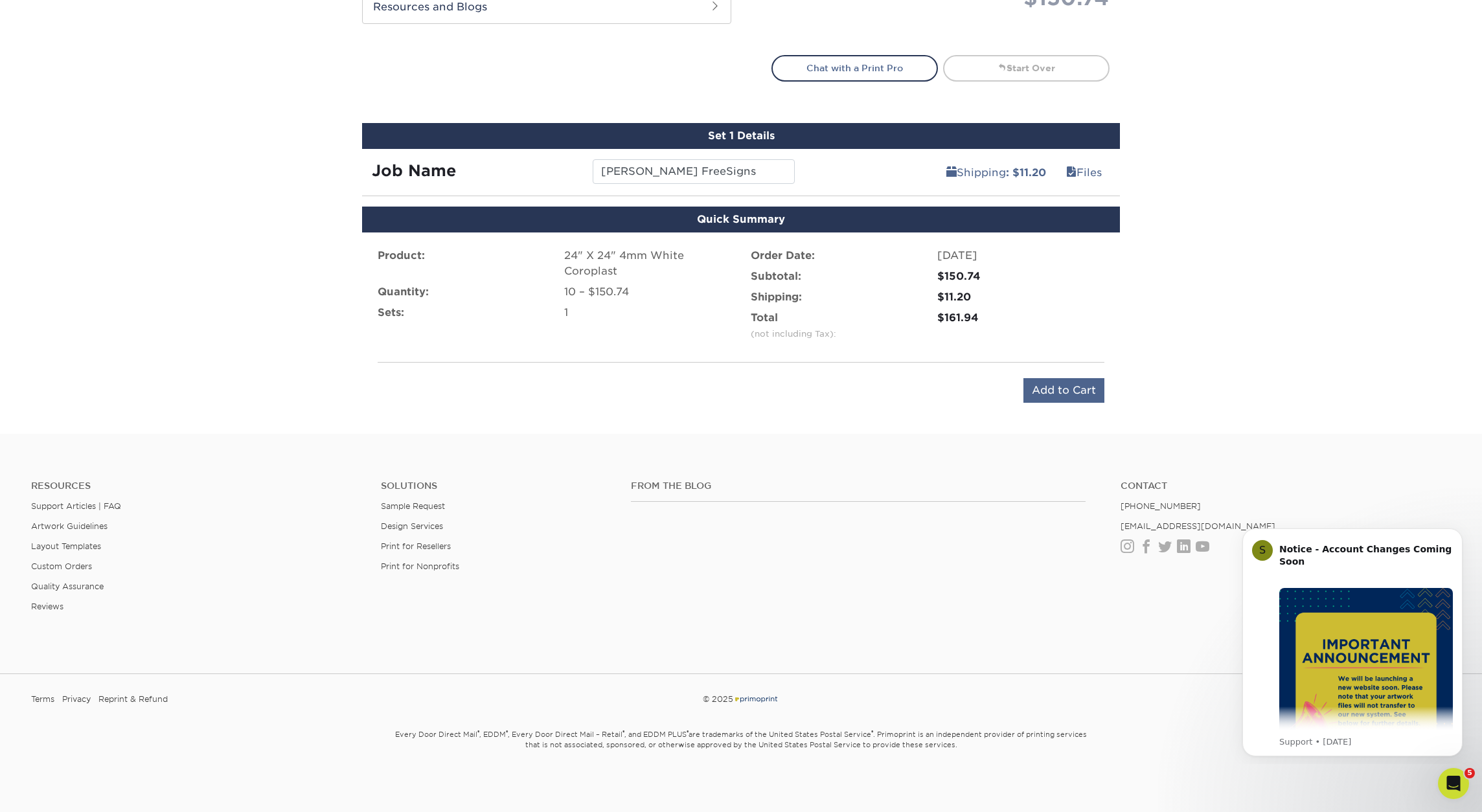
click at [1064, 390] on input "Add to Cart" at bounding box center [1064, 390] width 81 height 25
click at [1459, 532] on icon "Dismiss notification" at bounding box center [1458, 532] width 5 height 5
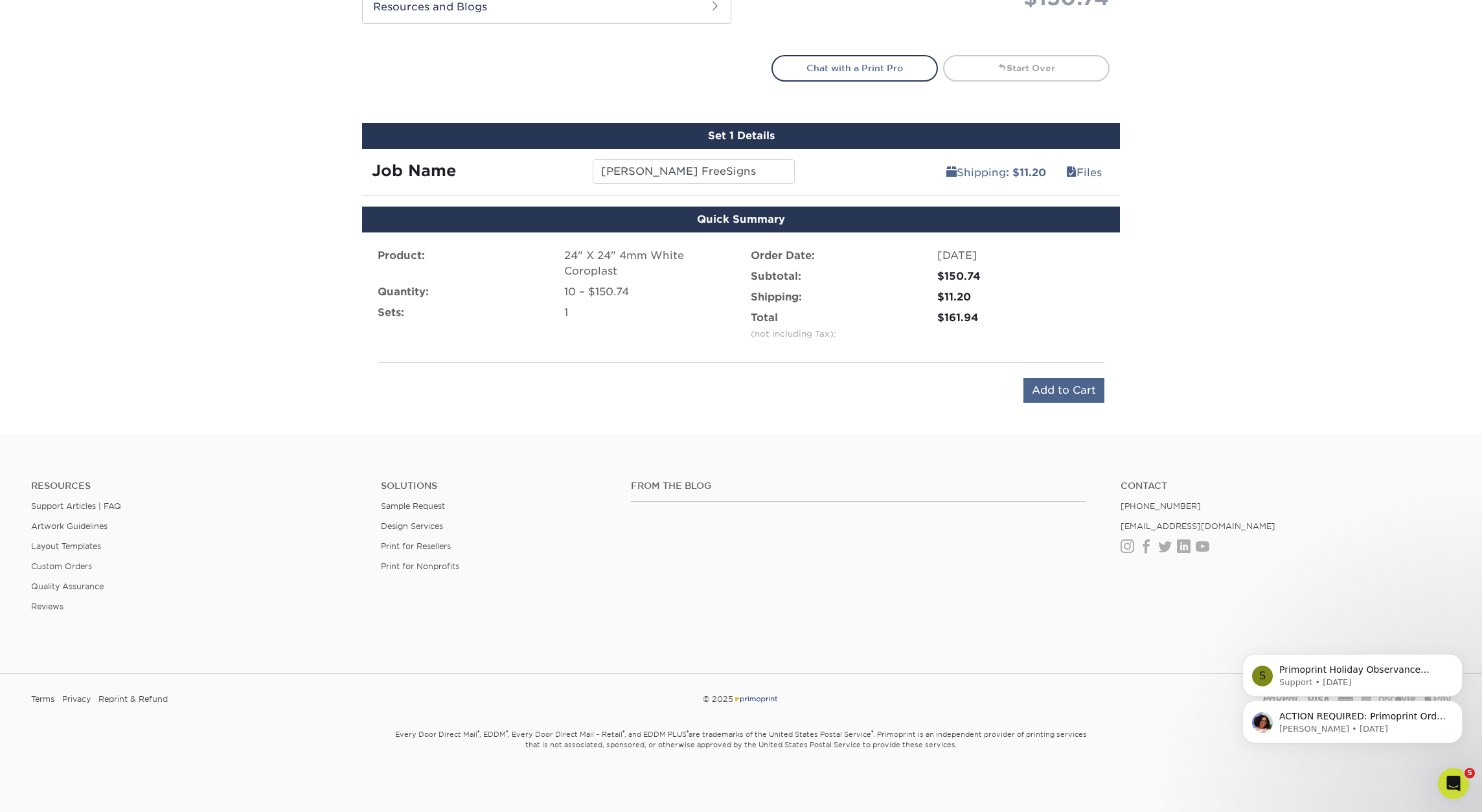
click at [1063, 394] on input "Add to Cart" at bounding box center [1064, 390] width 81 height 25
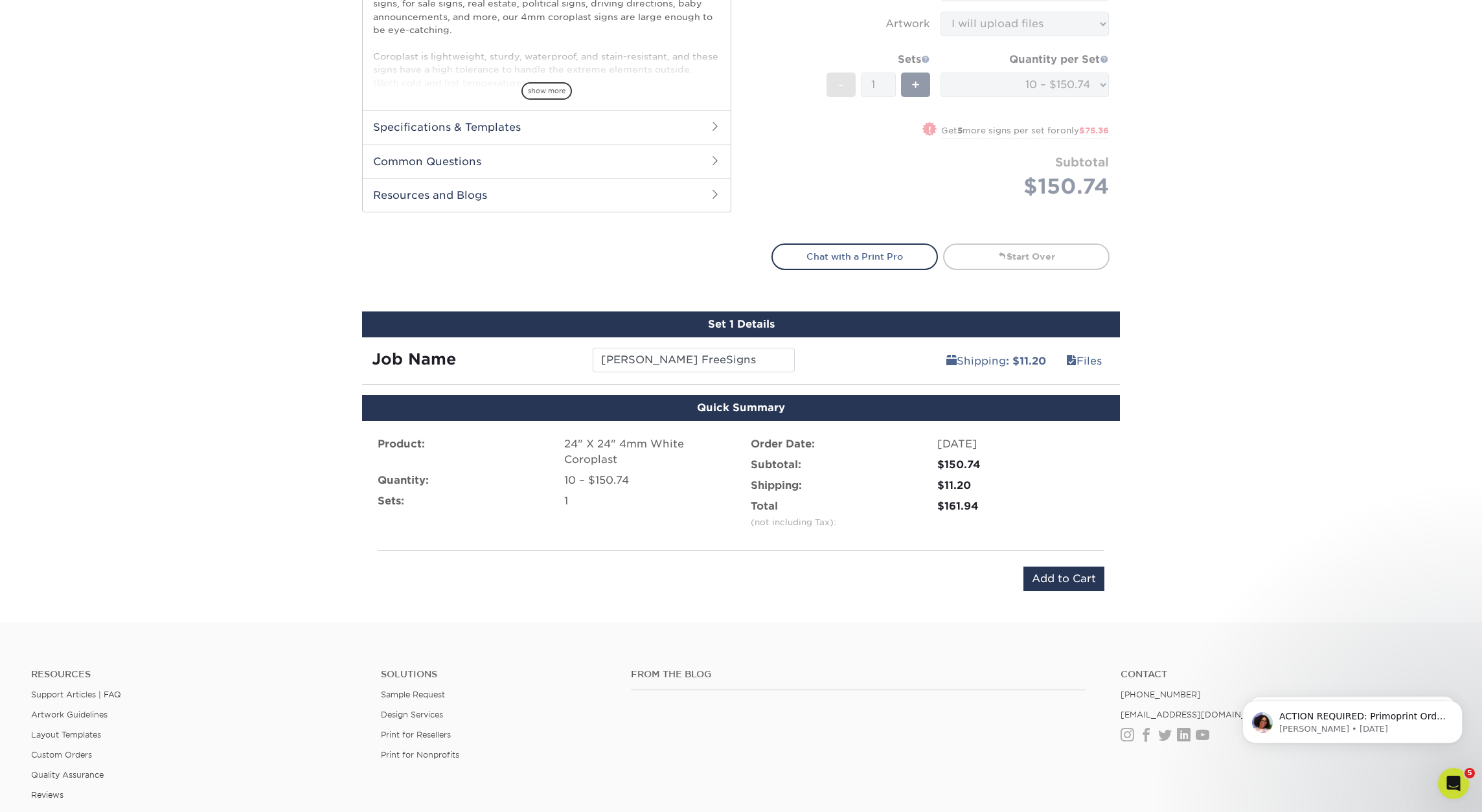
scroll to position [513, 0]
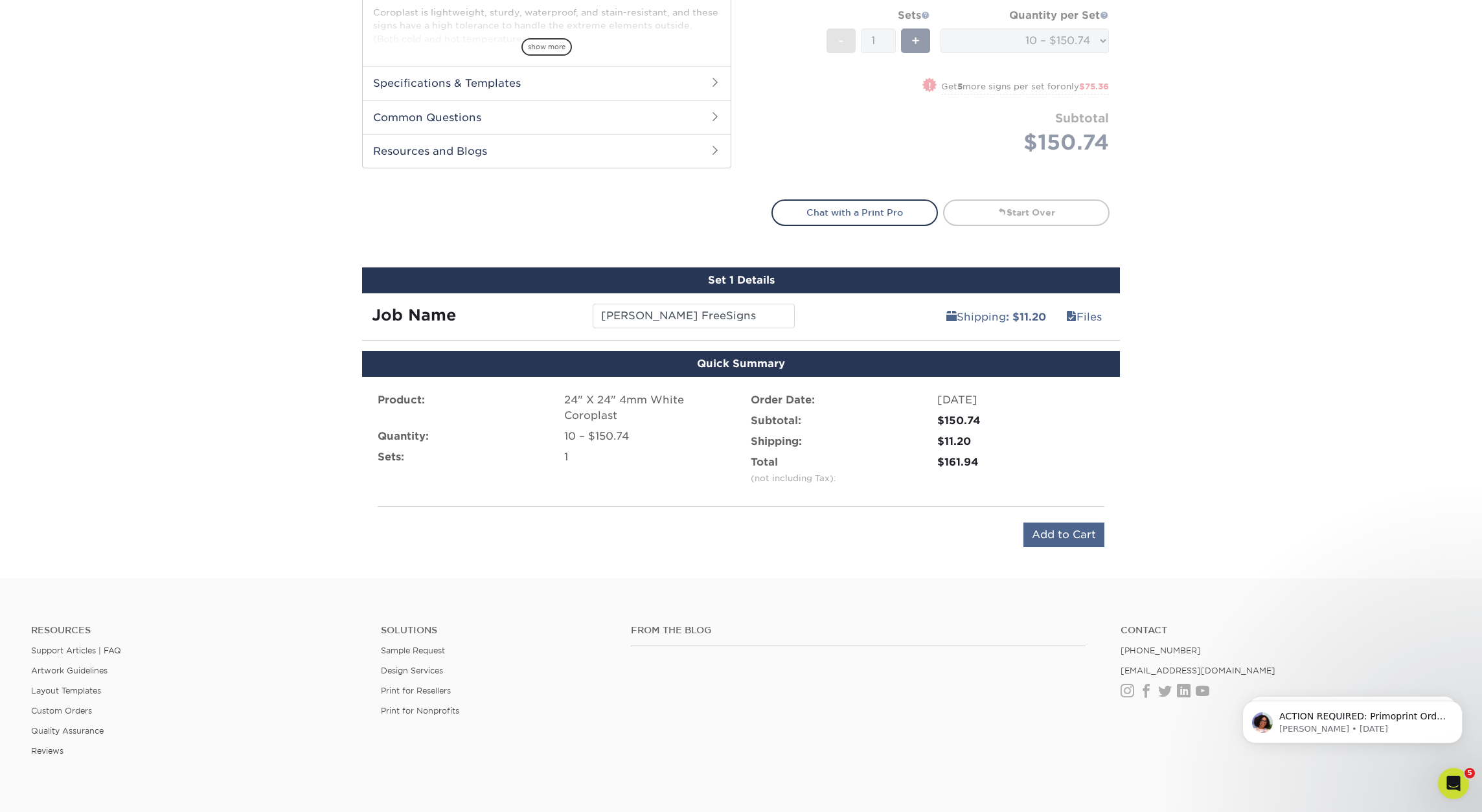
click at [1058, 533] on input "Add to Cart" at bounding box center [1064, 534] width 81 height 25
type input "Add to Cart"
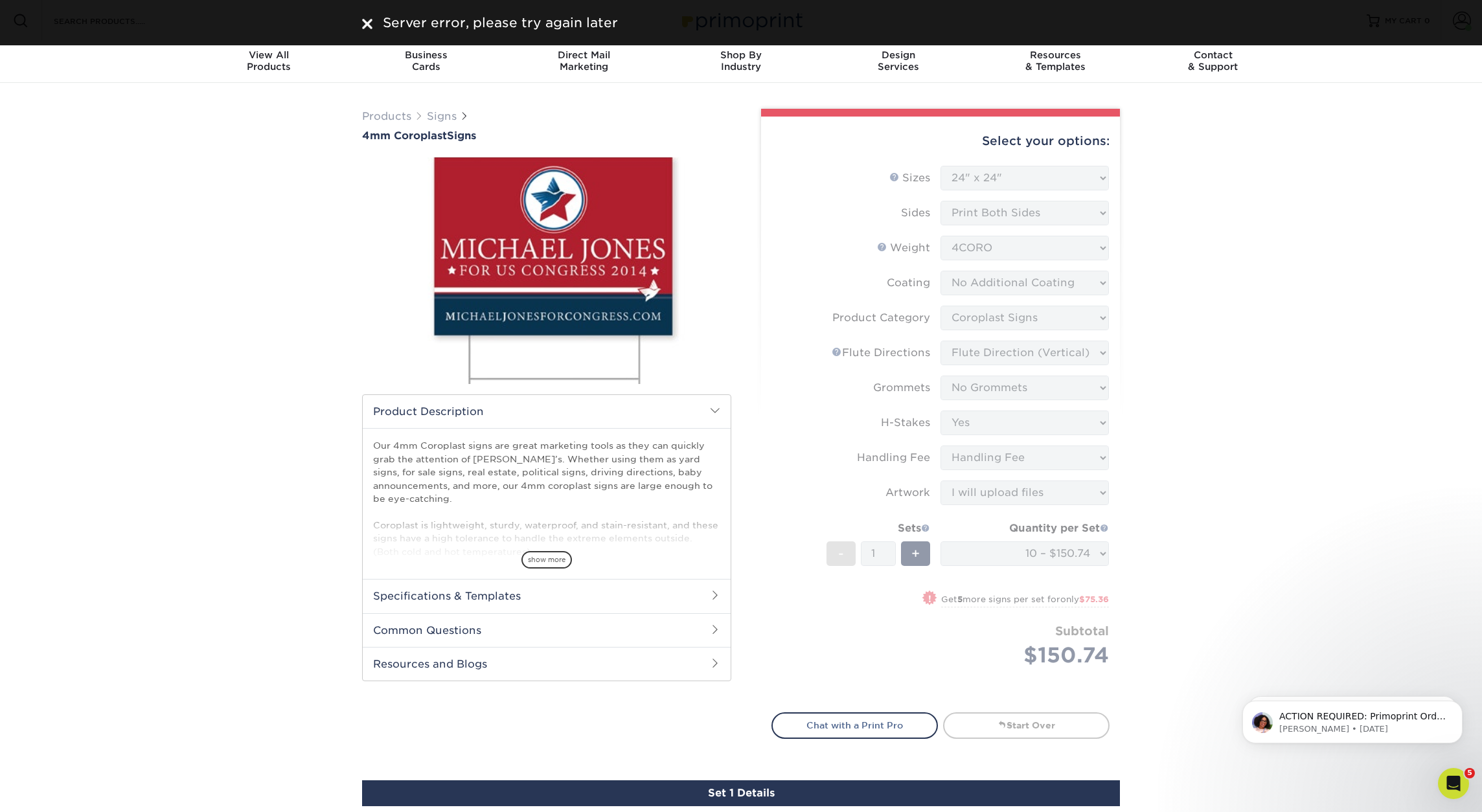
scroll to position [0, 0]
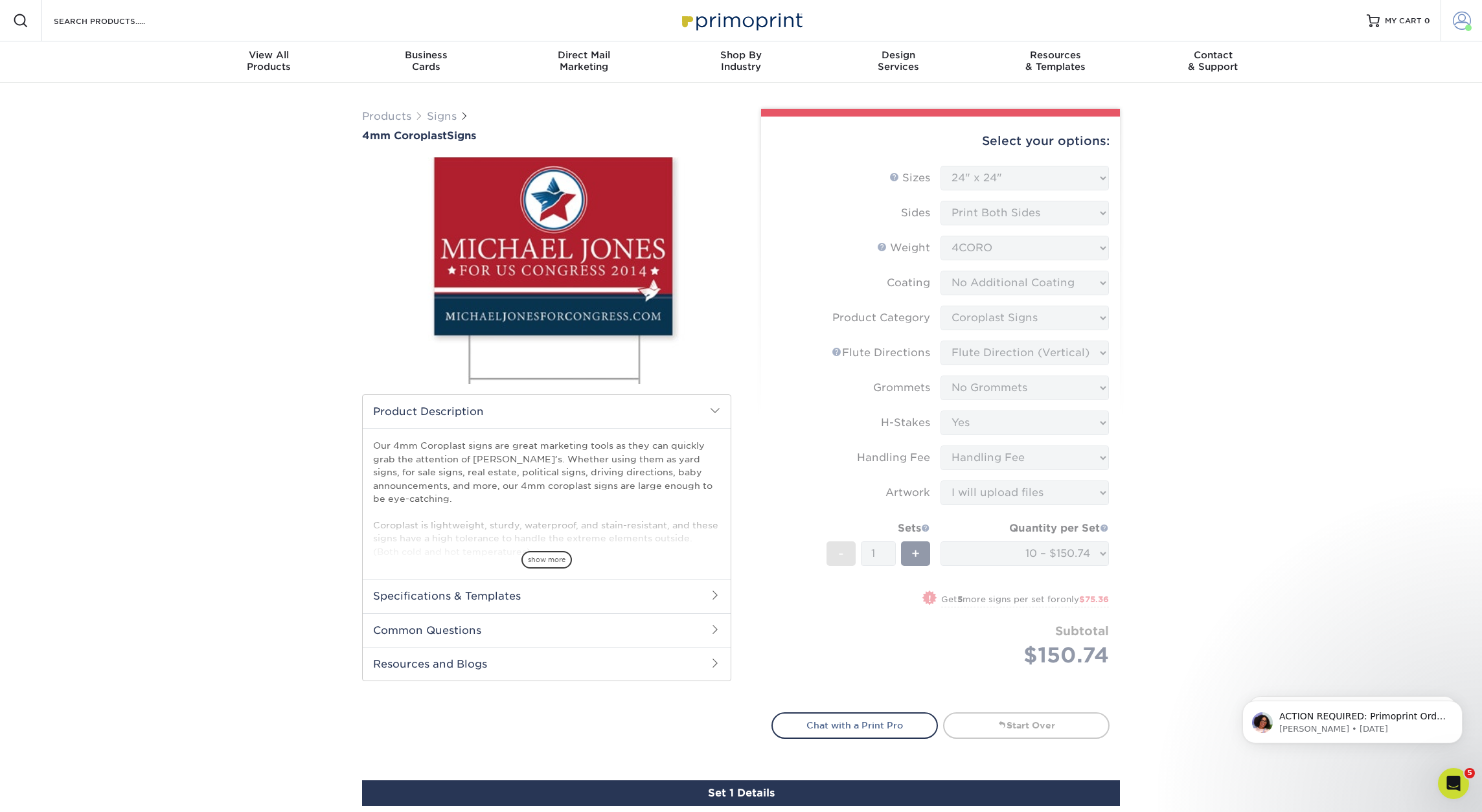
click at [1462, 22] on span at bounding box center [1461, 21] width 18 height 18
click at [1290, 243] on div "Products Signs 4mm Coroplast Signs /" at bounding box center [741, 587] width 1482 height 1008
click at [1459, 706] on icon "Dismiss notification" at bounding box center [1458, 704] width 5 height 5
click at [1460, 772] on div "Open Intercom Messenger" at bounding box center [1452, 782] width 43 height 43
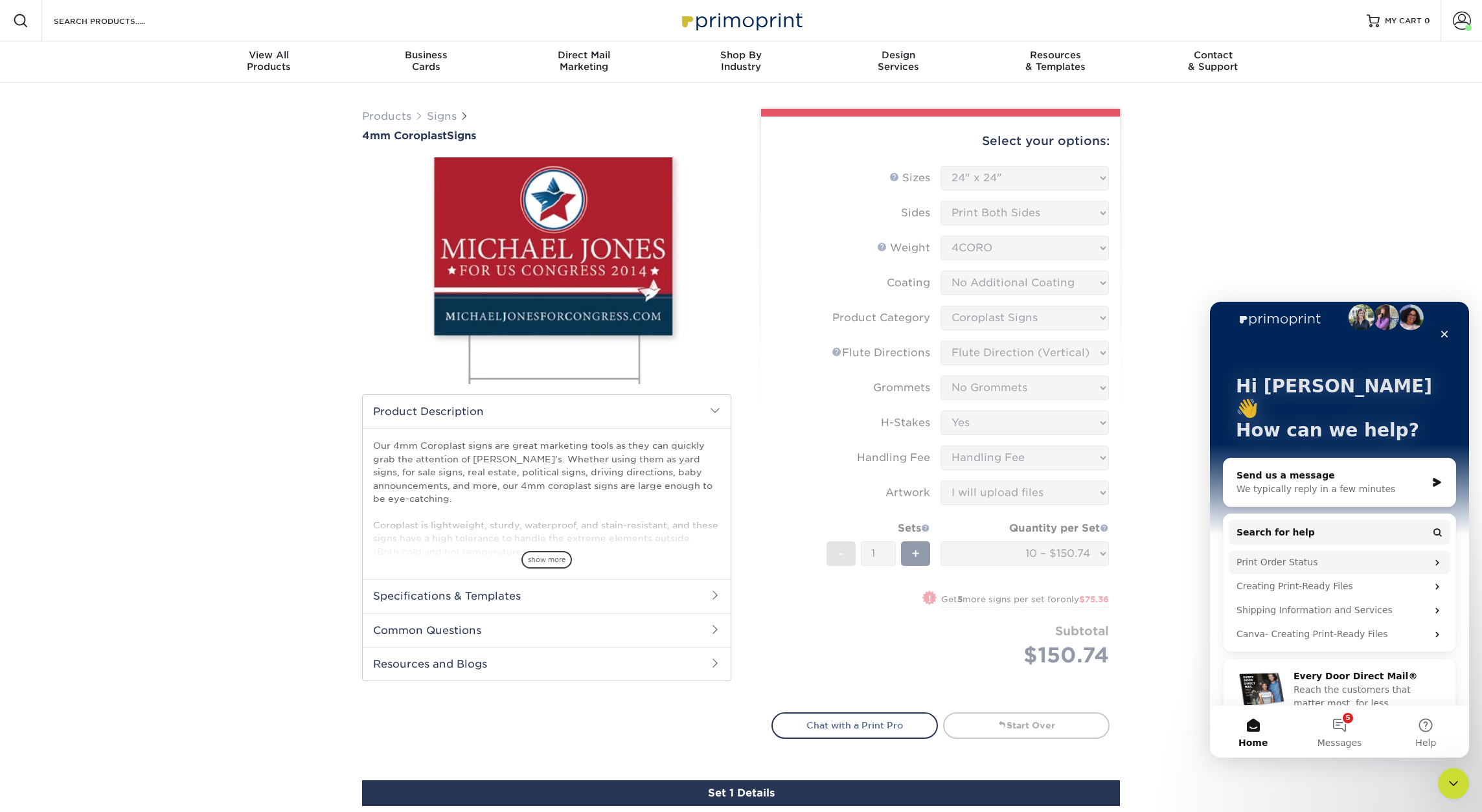
scroll to position [18, 0]
click at [1340, 470] on div "Send us a message" at bounding box center [1332, 477] width 190 height 14
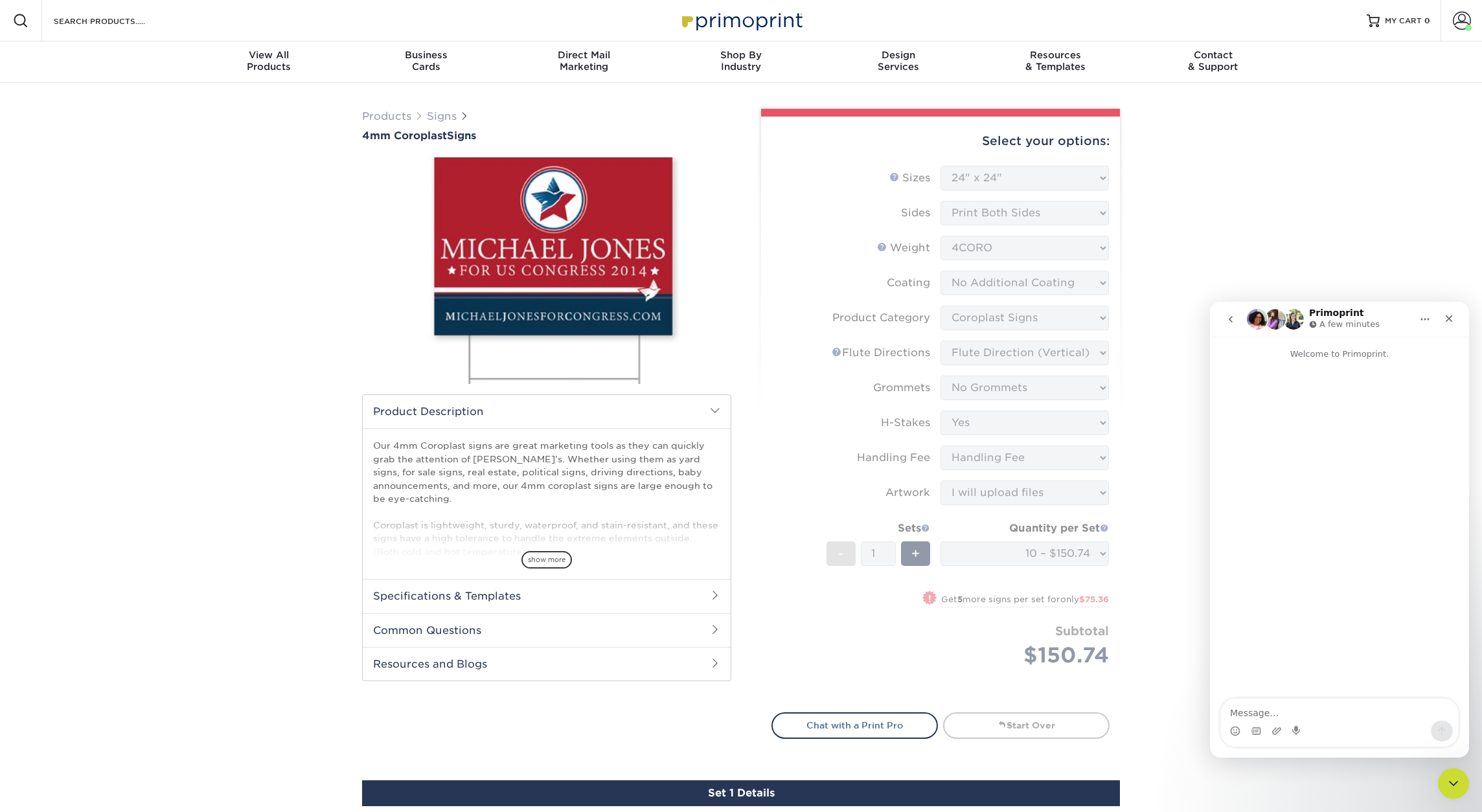
scroll to position [0, 0]
click at [1169, 572] on div "Products Signs 4mm Coroplast Signs /" at bounding box center [741, 587] width 1482 height 1008
click at [1157, 579] on div "Products Signs 4mm Coroplast Signs /" at bounding box center [741, 587] width 1482 height 1008
click at [821, 667] on form "Sizes Help Sizes Please Select 12" x 18" 18" x 24" 24" x 24" 24" x 36" Sides Pl…" at bounding box center [941, 431] width 338 height 532
click at [1290, 720] on textarea "I'm getting" at bounding box center [1340, 710] width 237 height 22
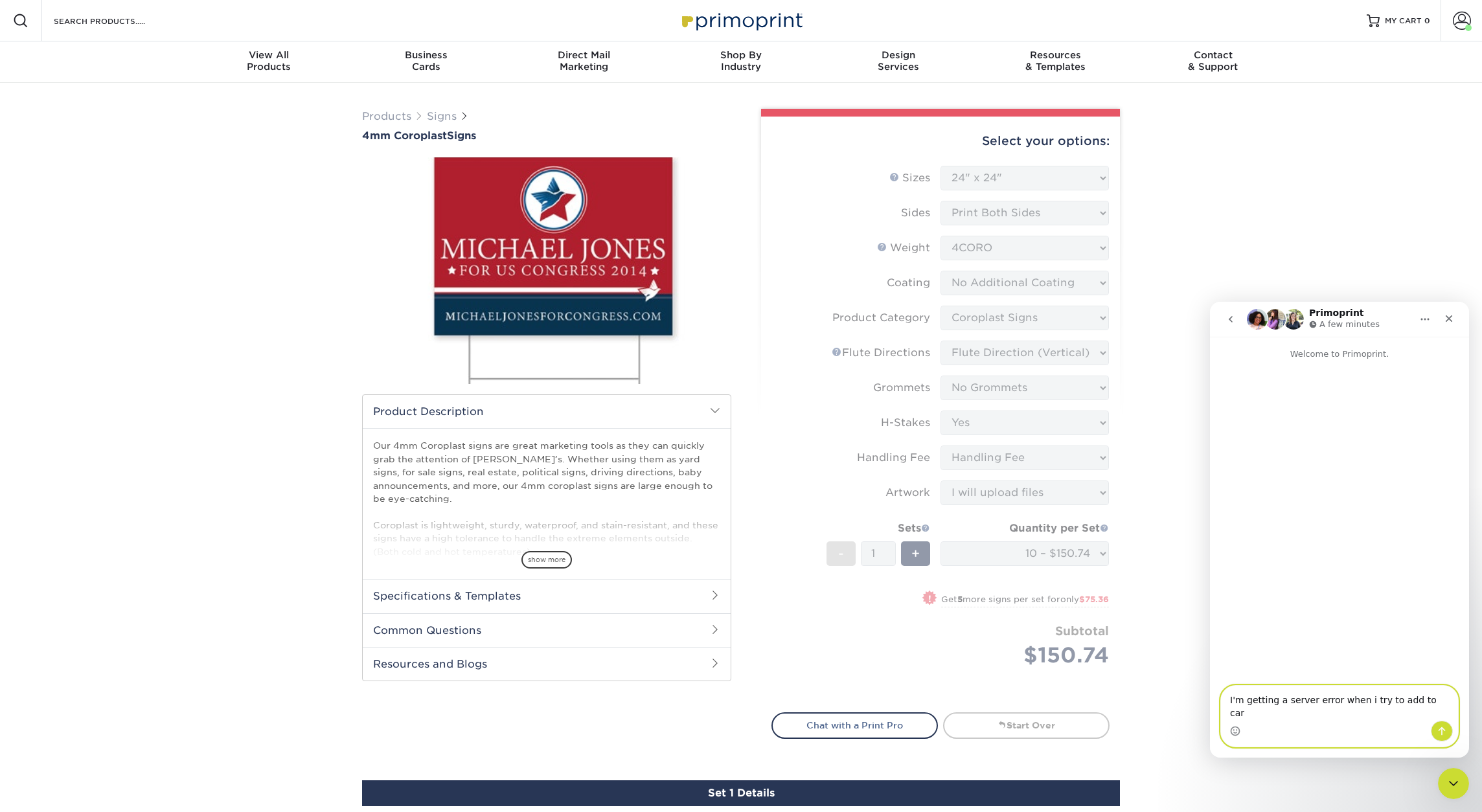
type textarea "I'm getting a server error when i try to add to cart"
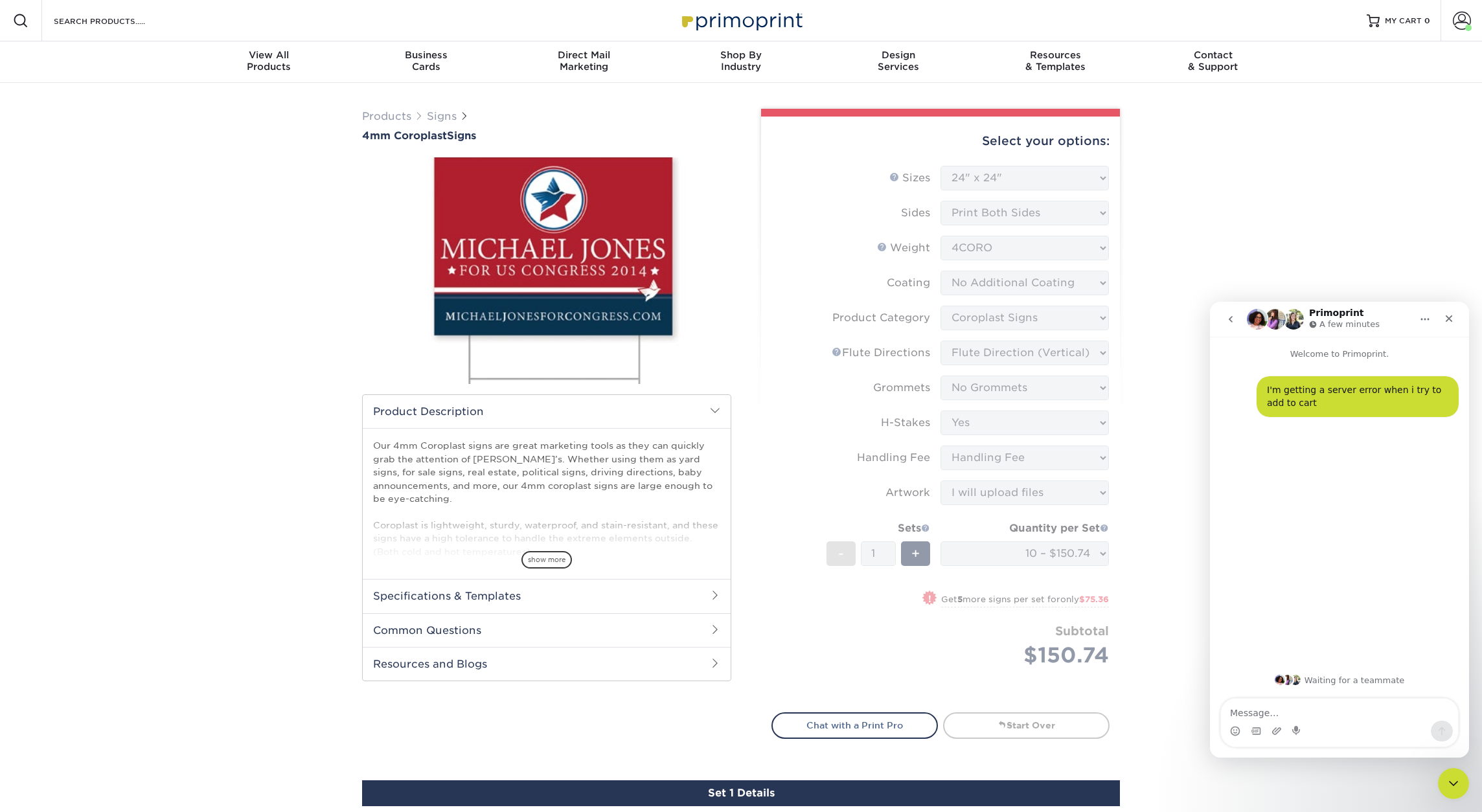
click at [1167, 388] on div "Products Signs 4mm Coroplast Signs /" at bounding box center [741, 587] width 1482 height 1008
click at [743, 787] on div "Set 1 Details" at bounding box center [741, 793] width 758 height 25
click at [740, 800] on div "Set 1 Details" at bounding box center [741, 793] width 758 height 25
click at [1448, 321] on icon "Close" at bounding box center [1449, 319] width 7 height 7
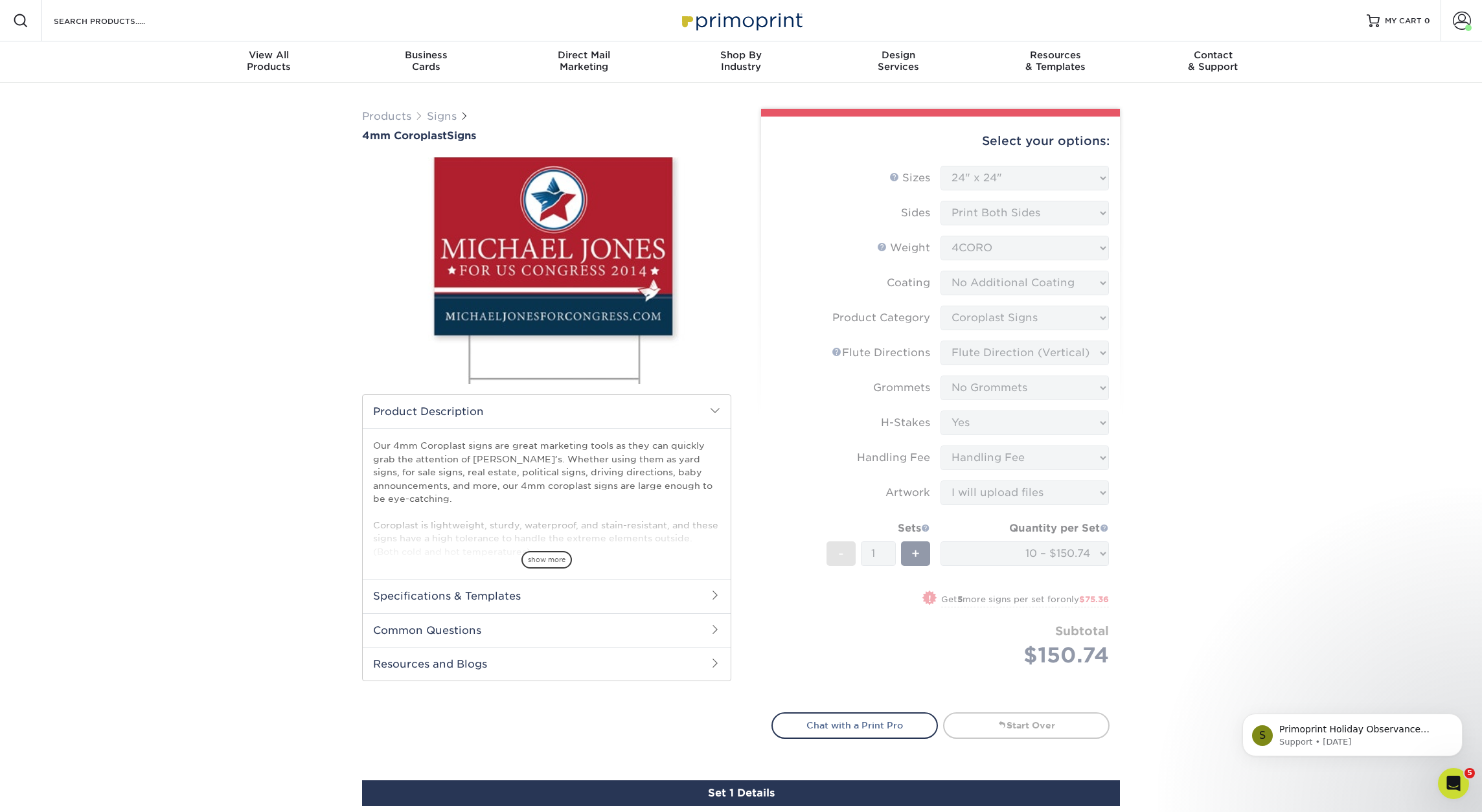
click at [1325, 461] on div "Products Signs 4mm Coroplast Signs /" at bounding box center [741, 587] width 1482 height 1008
click at [1460, 718] on icon "Dismiss notification" at bounding box center [1458, 717] width 7 height 7
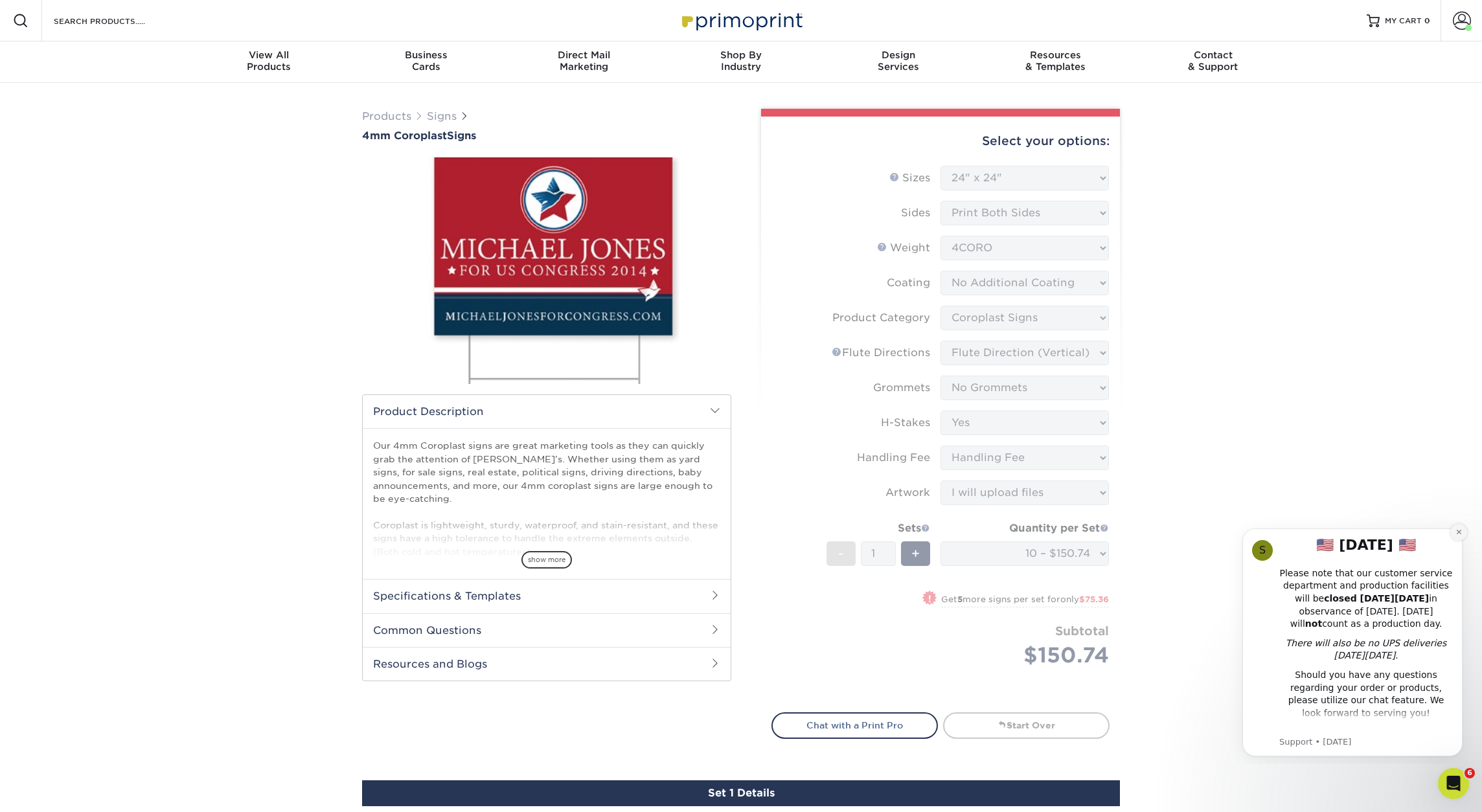
click at [1457, 531] on icon "Dismiss notification" at bounding box center [1458, 532] width 7 height 7
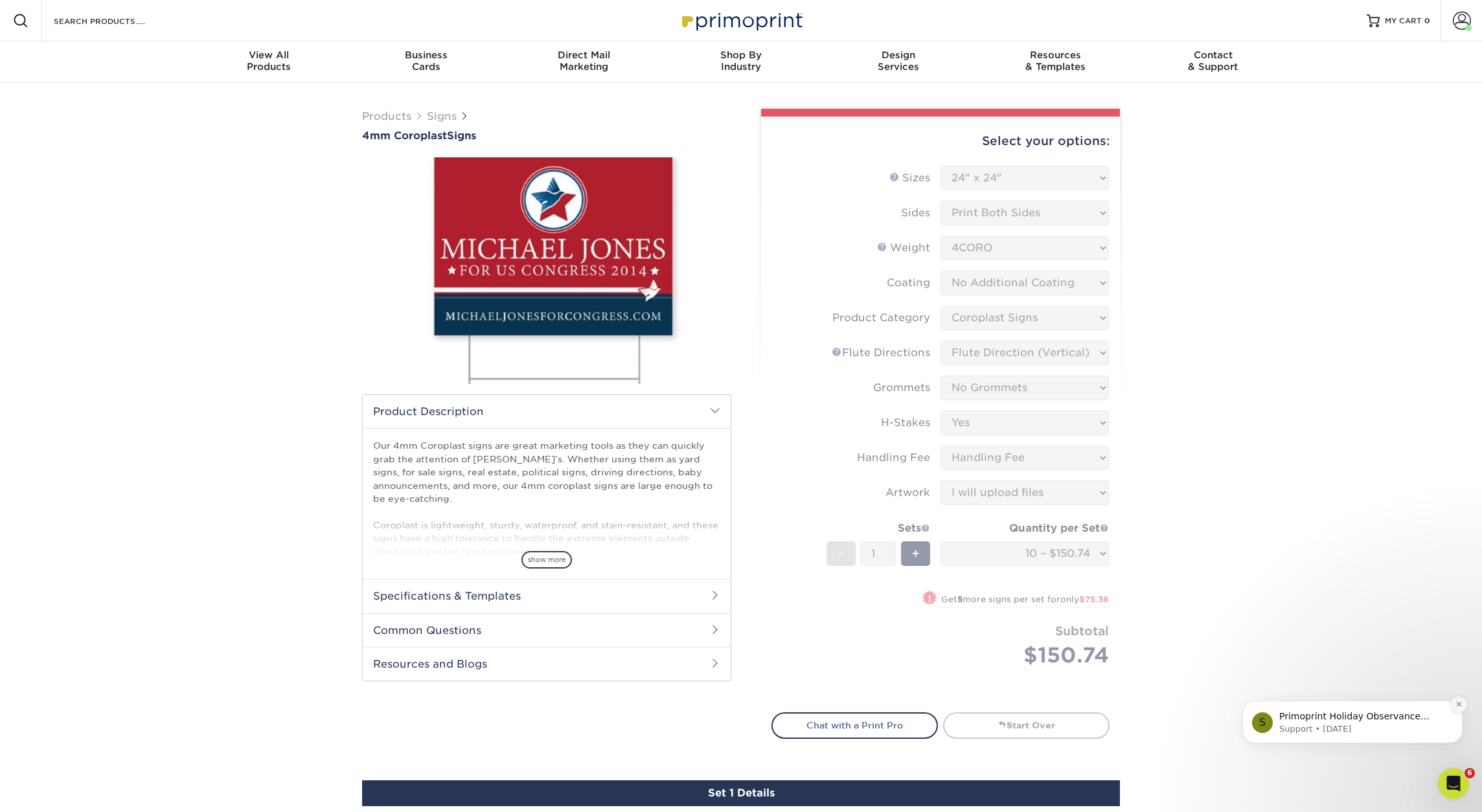
click at [1460, 705] on icon "Dismiss notification" at bounding box center [1458, 704] width 7 height 7
click at [1354, 733] on p "Is this for the 4mm Coroplast signs?" at bounding box center [1362, 730] width 167 height 13
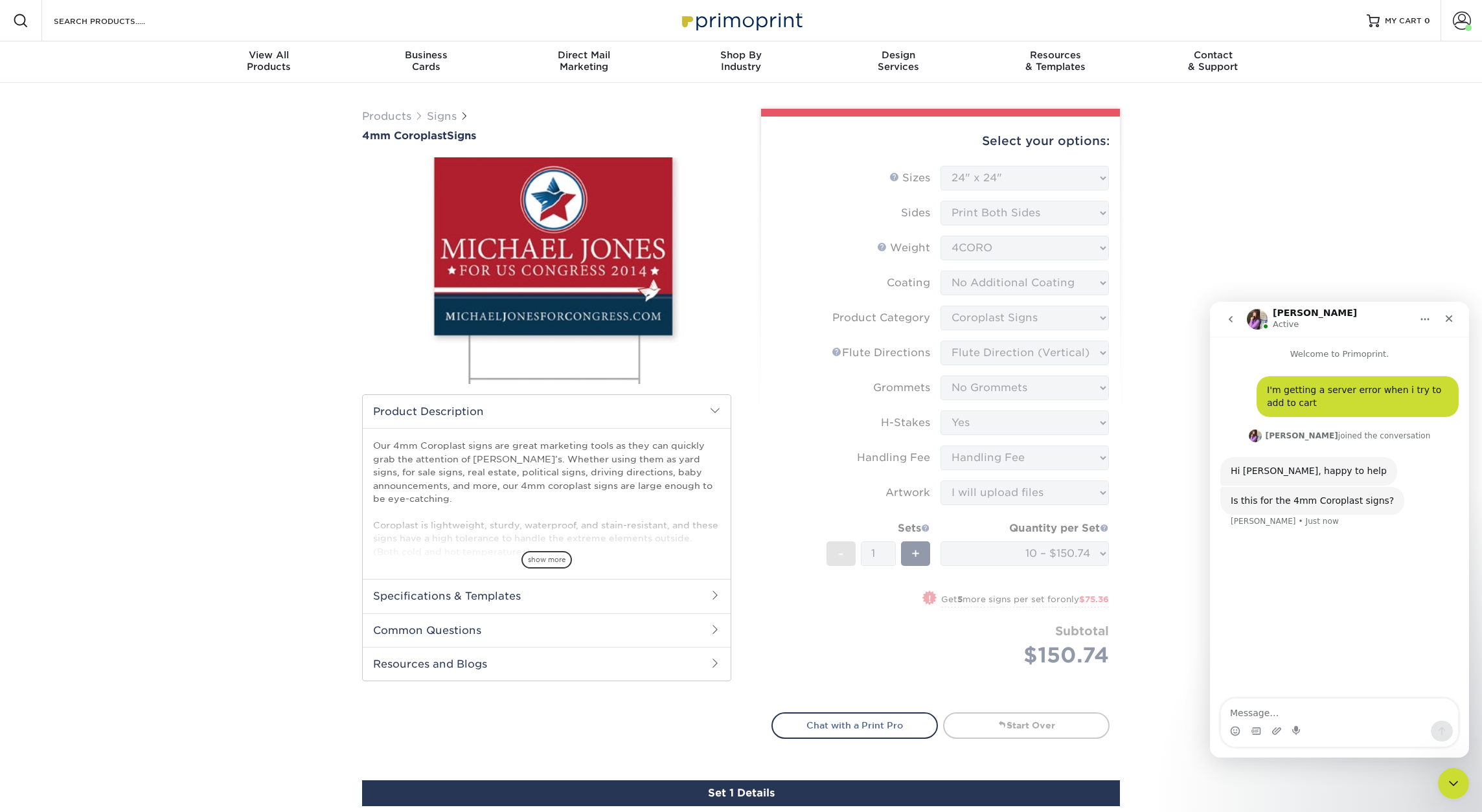
click at [1354, 720] on textarea "Message…" at bounding box center [1340, 710] width 237 height 22
type textarea "yes"
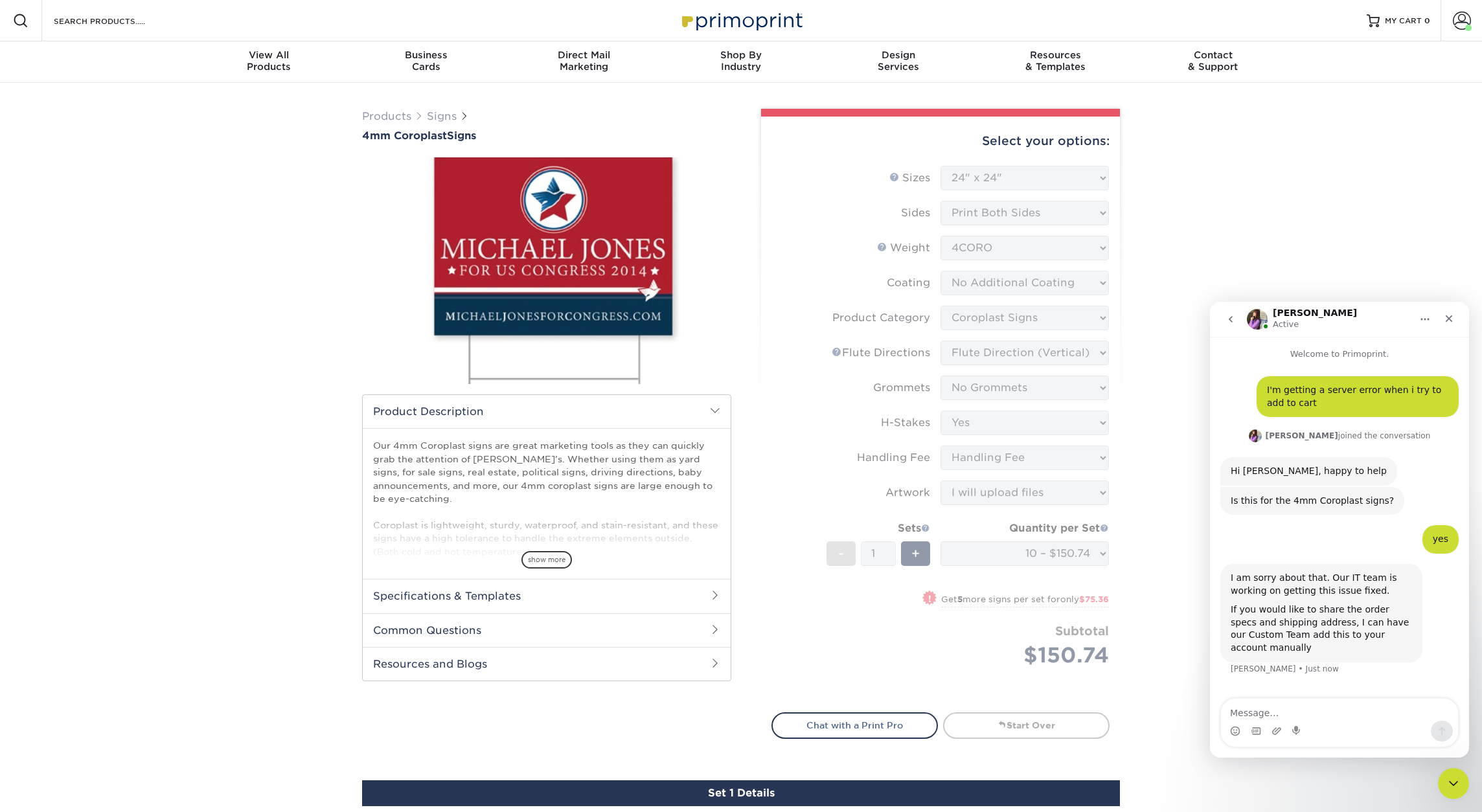
click at [1266, 713] on textarea "Message…" at bounding box center [1340, 710] width 237 height 22
type textarea "(10) 24x24 with H-Stakes"
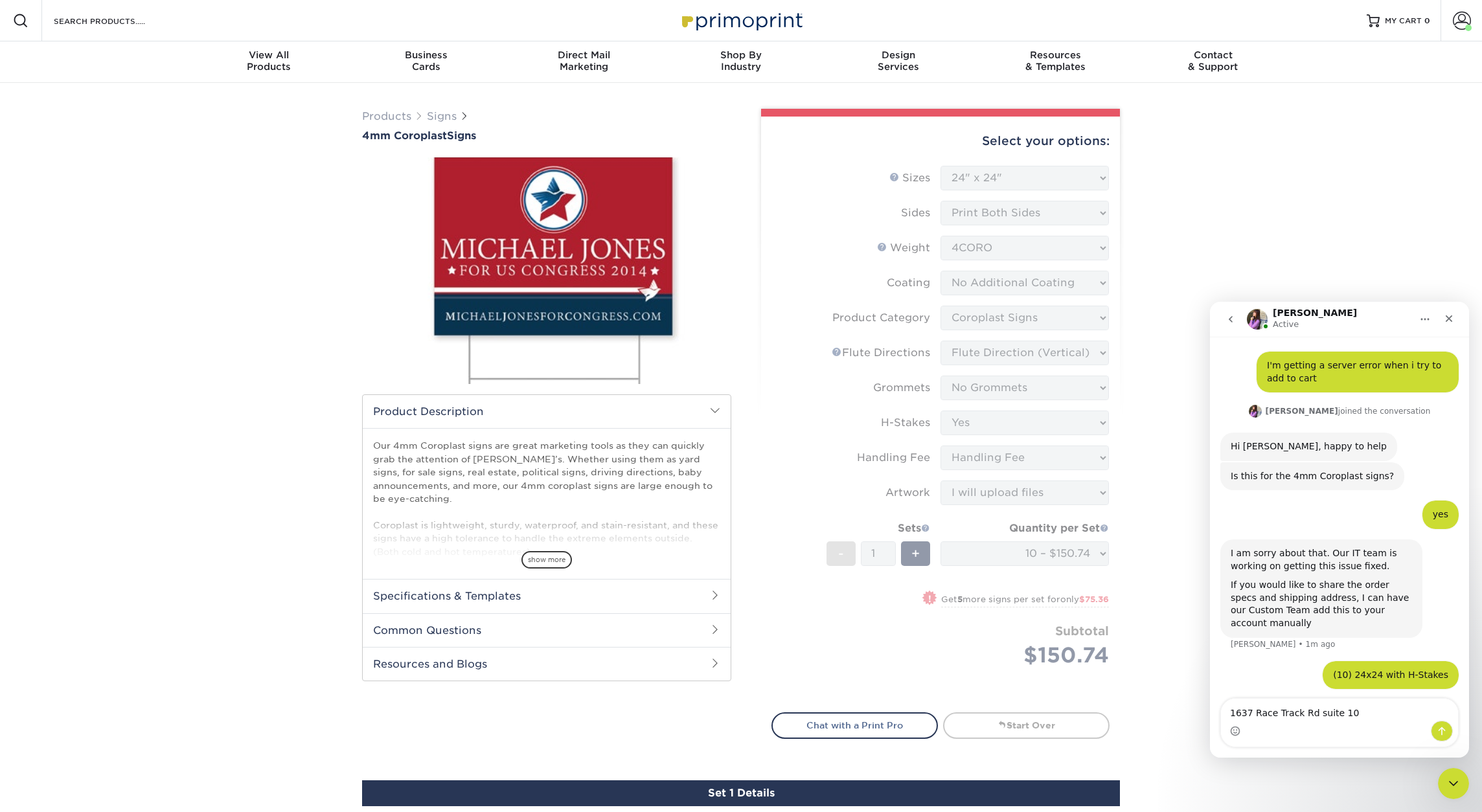
type textarea "1637 Race Track Rd suite 100"
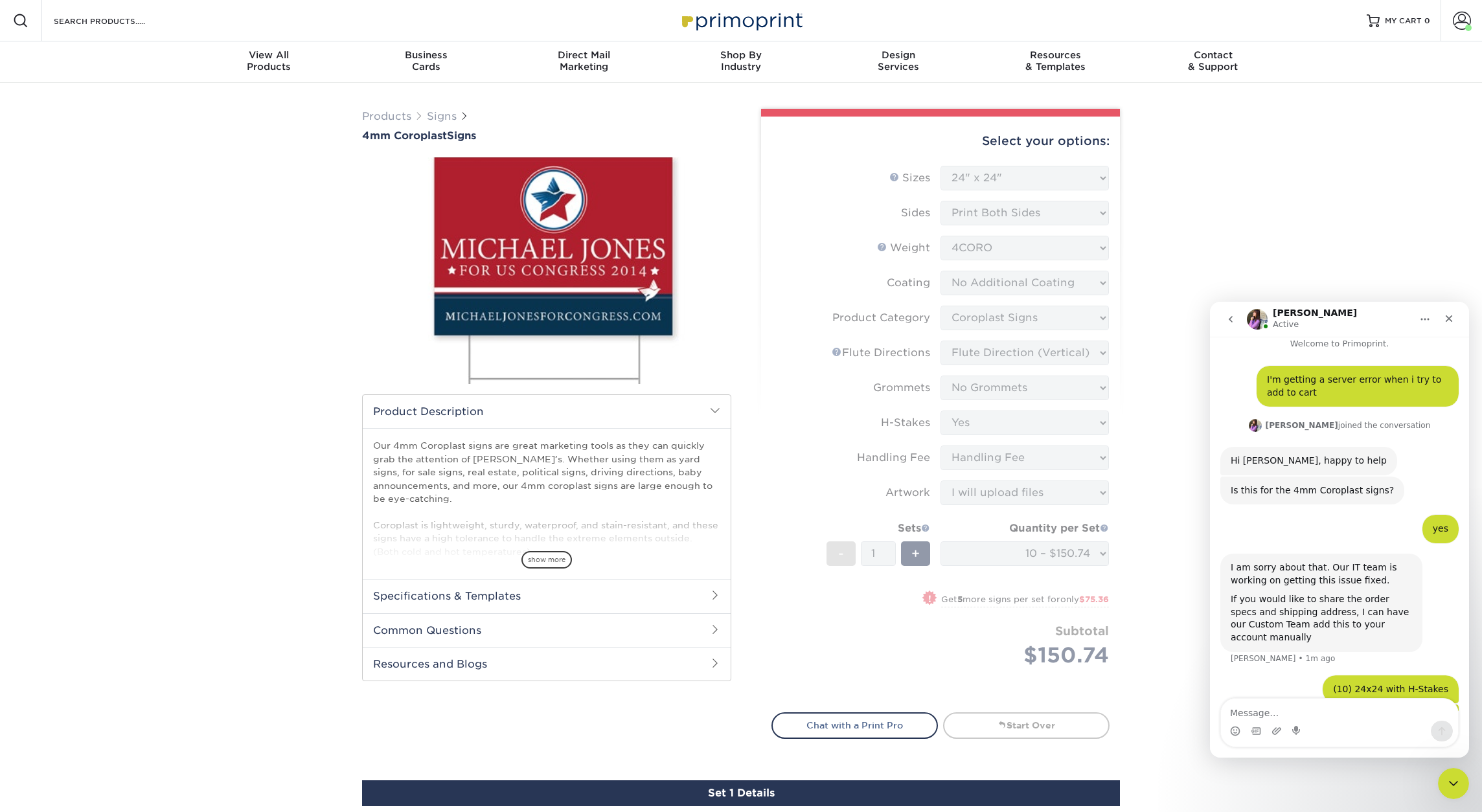
scroll to position [54, 0]
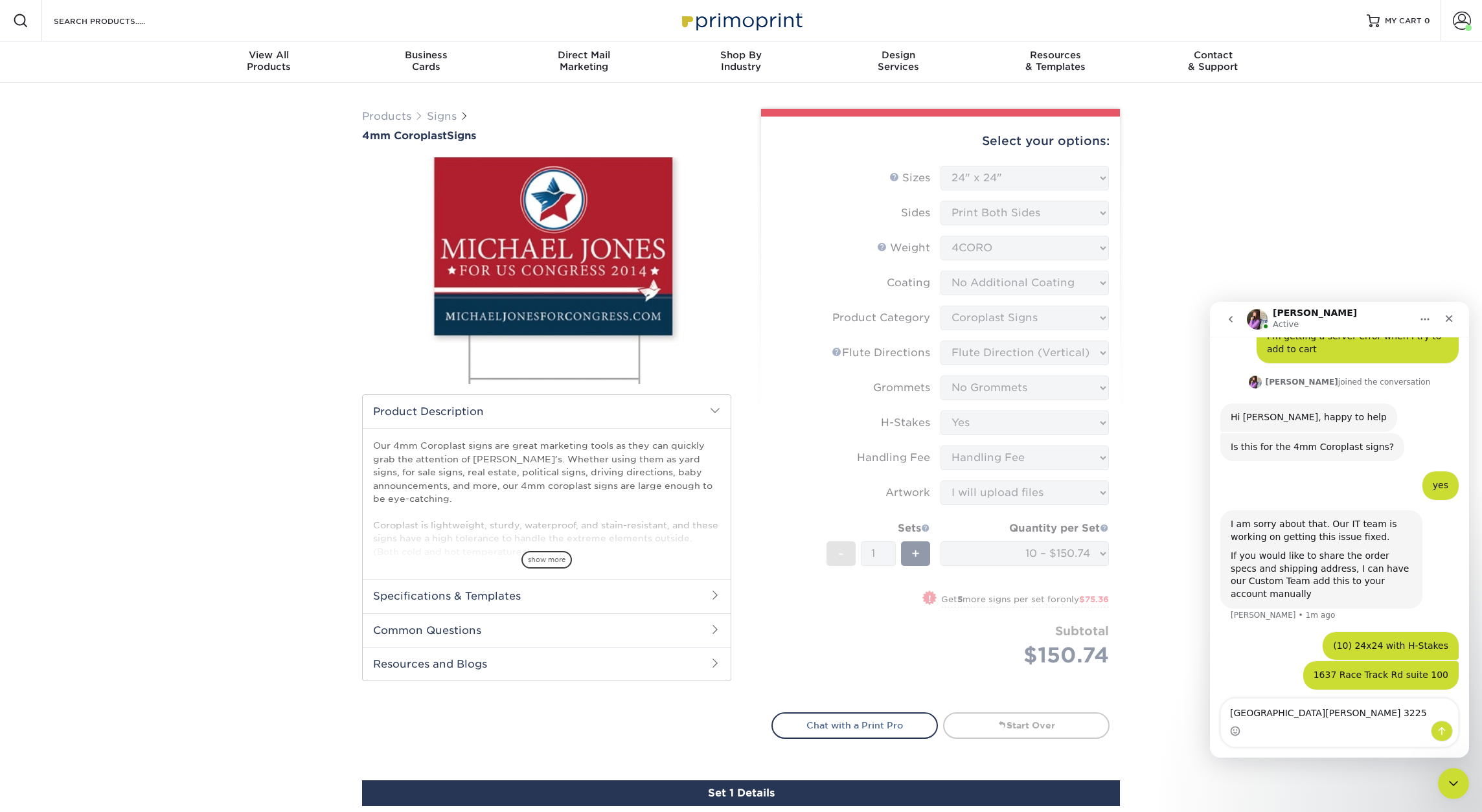
type textarea "[GEOGRAPHIC_DATA][PERSON_NAME]"
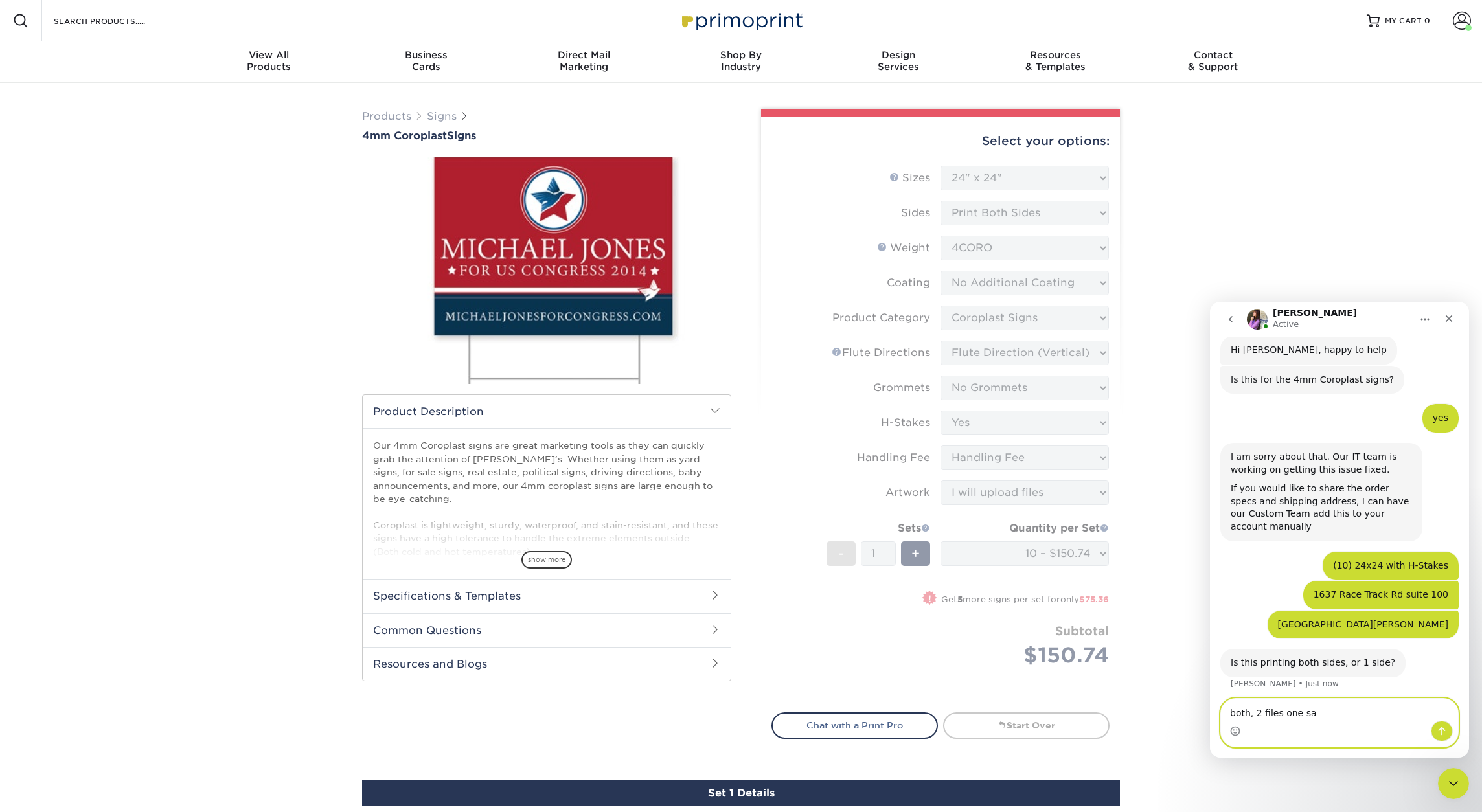
scroll to position [171, 0]
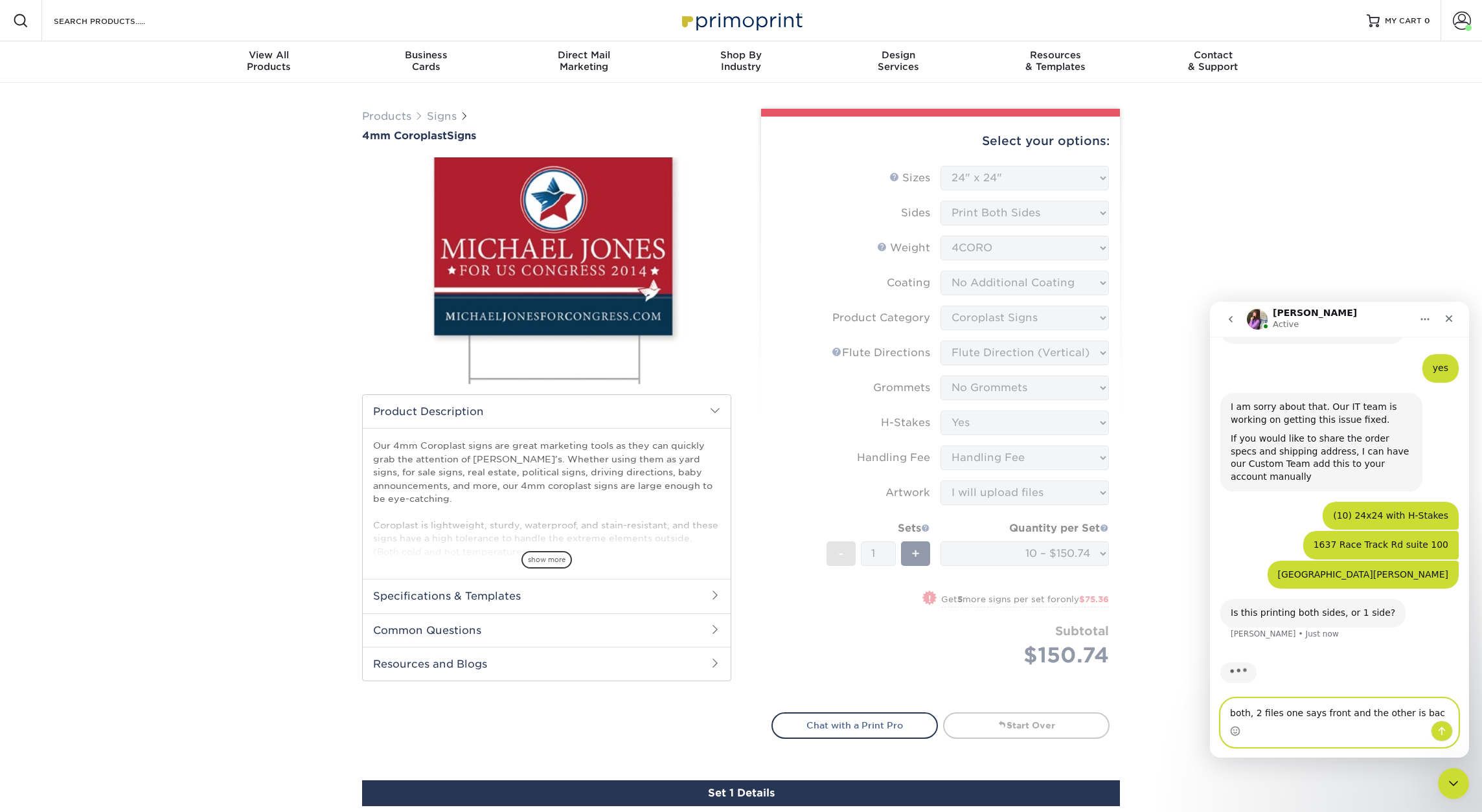
type textarea "both, 2 files one says front and the other is back"
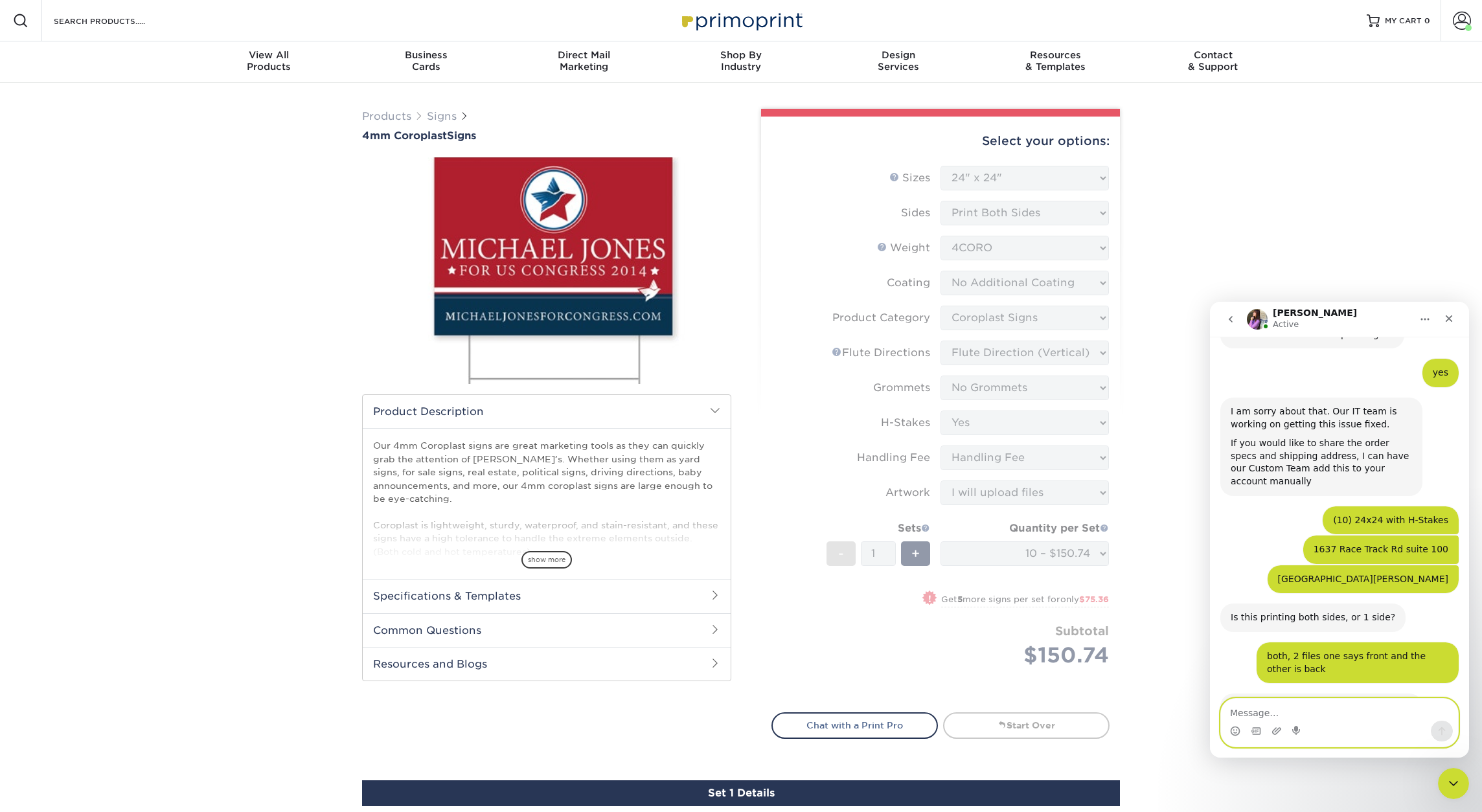
scroll to position [223, 0]
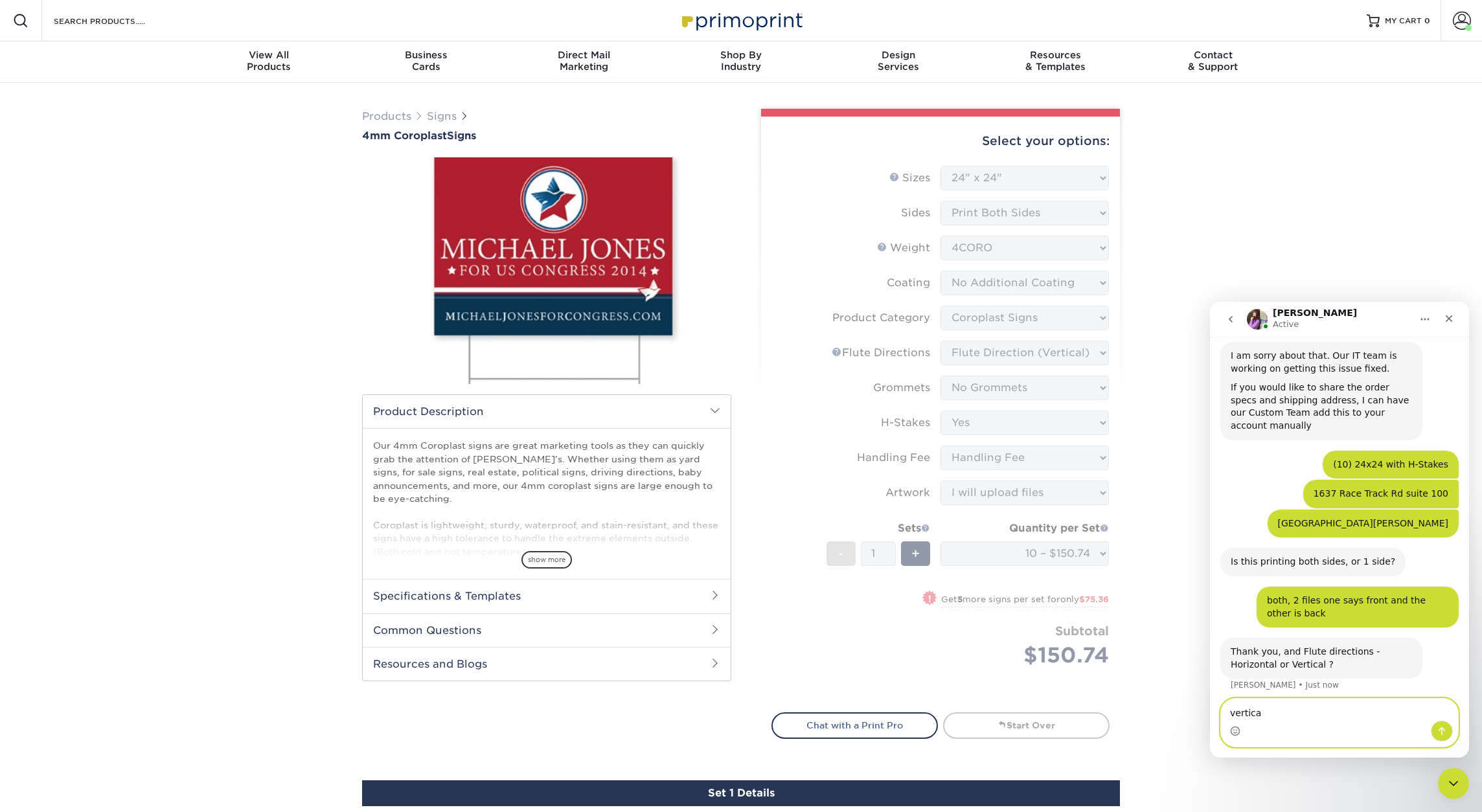
type textarea "vertical"
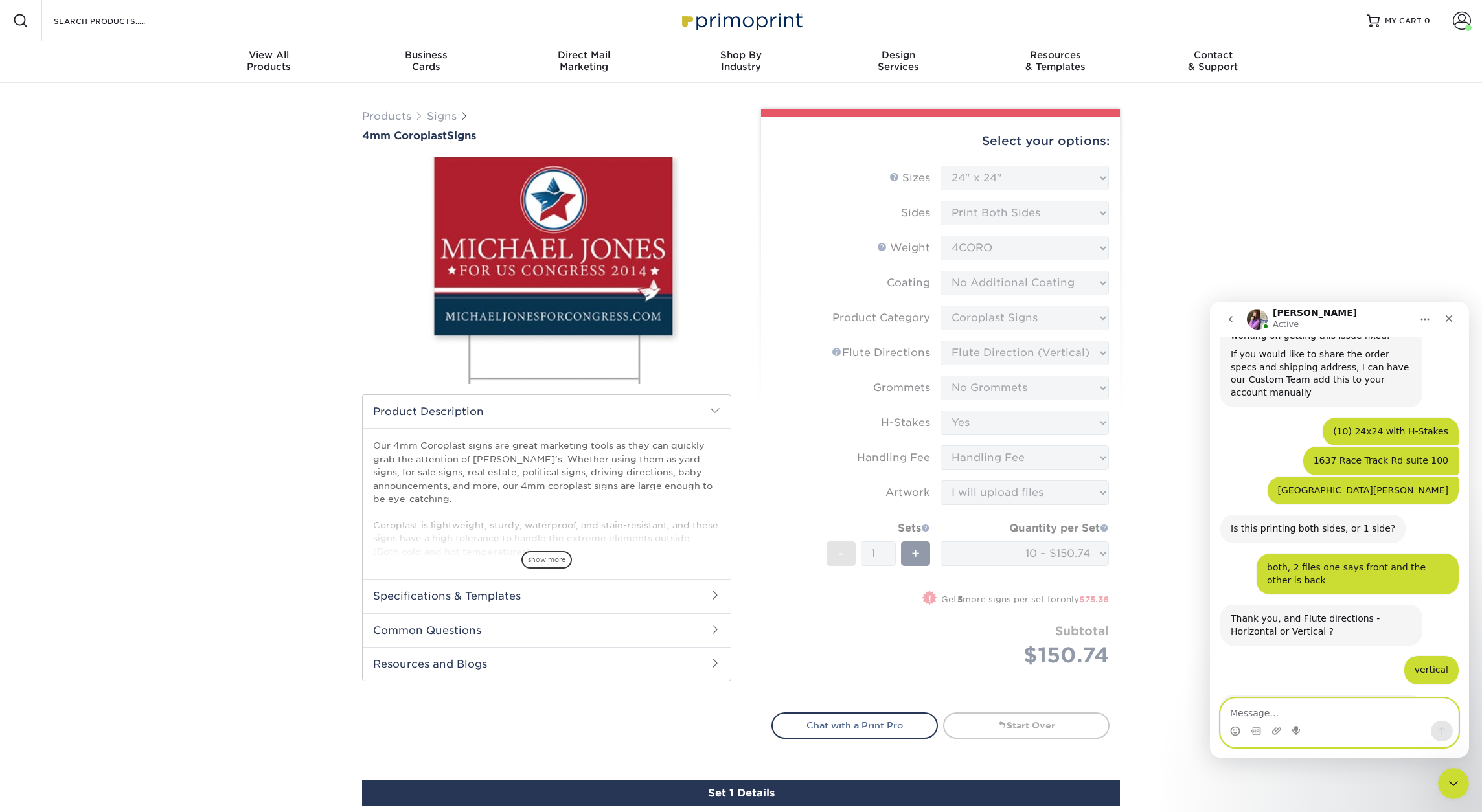
scroll to position [324, 0]
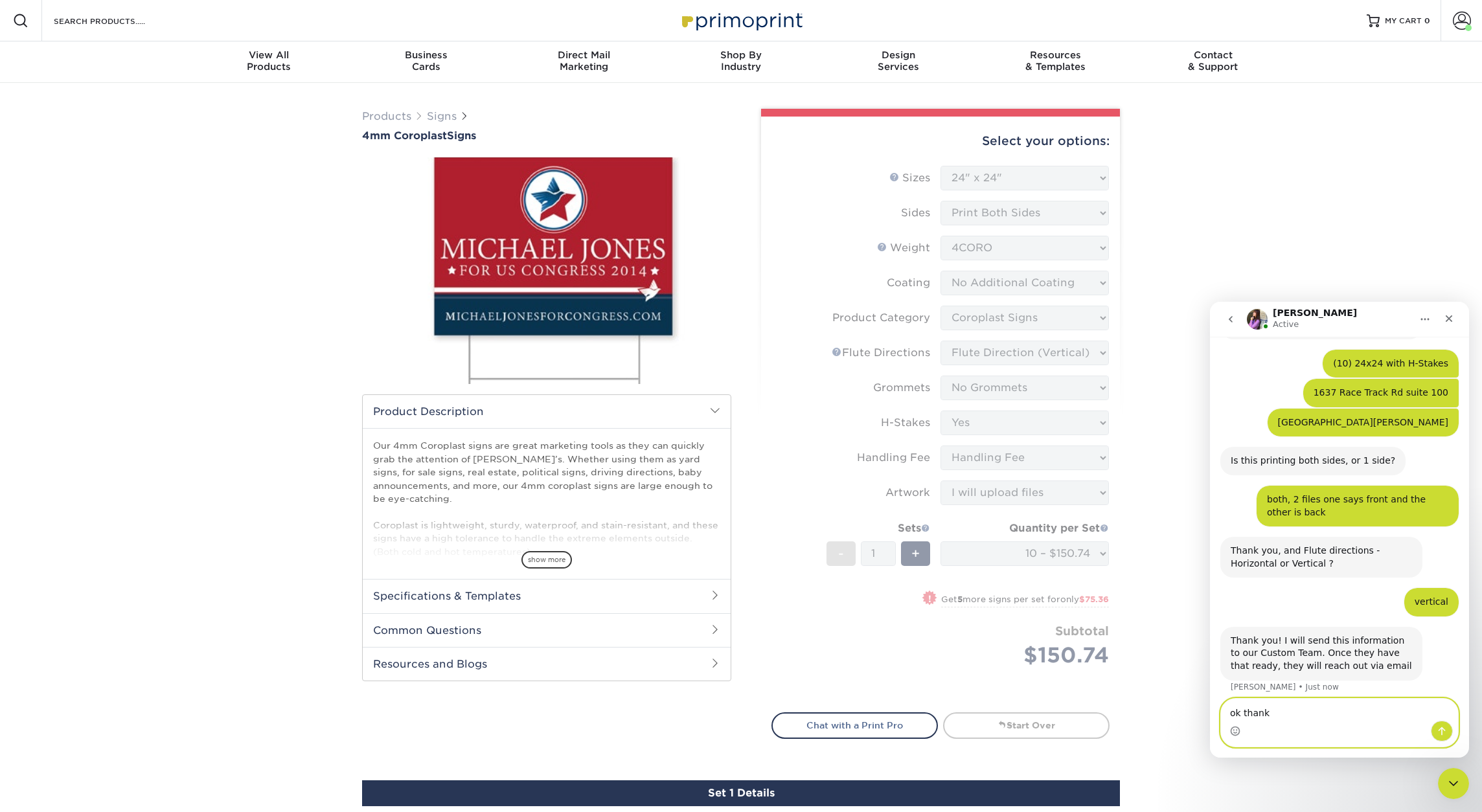
type textarea "ok thanks"
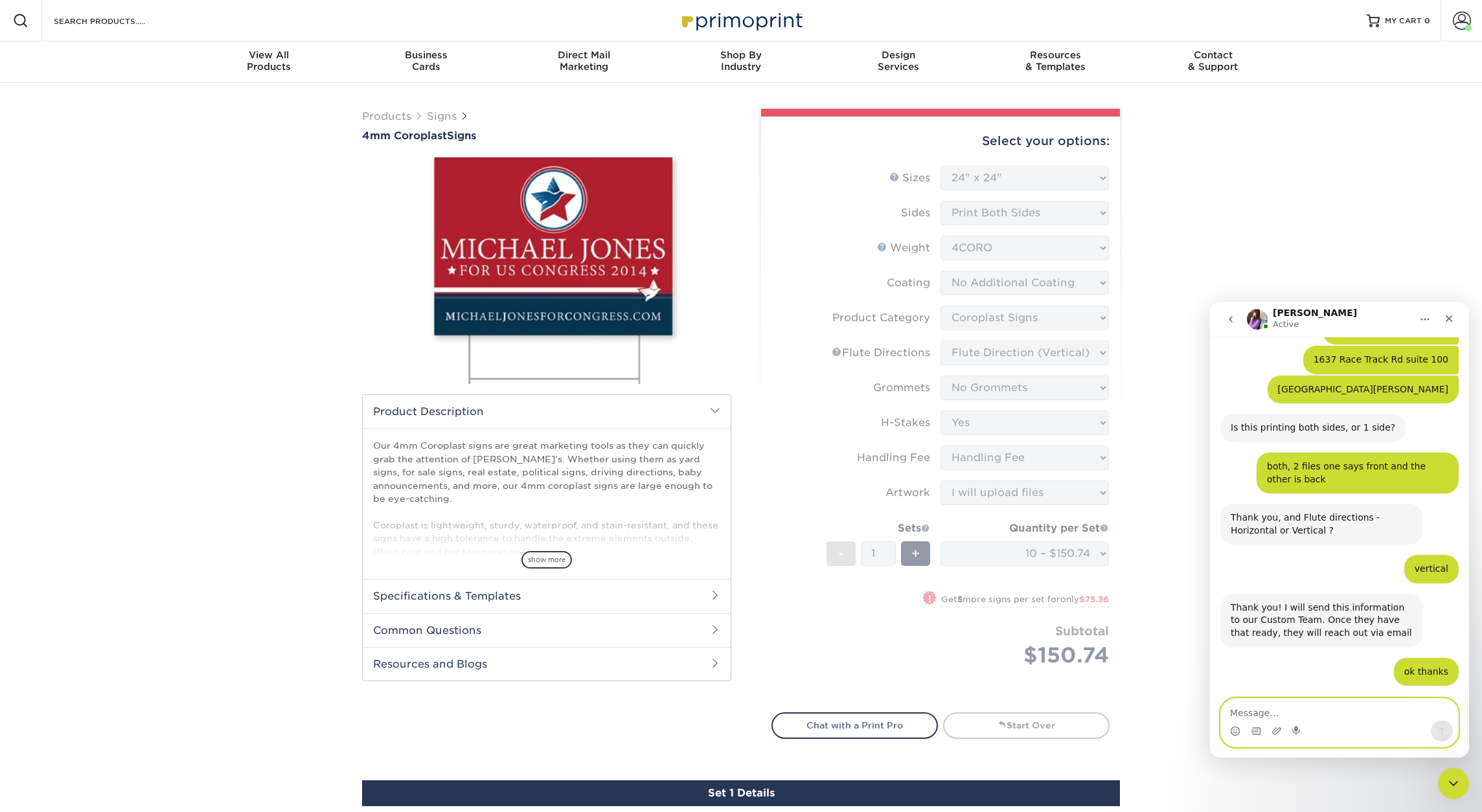
scroll to position [412, 0]
